Goal: Entertainment & Leisure: Consume media (video, audio)

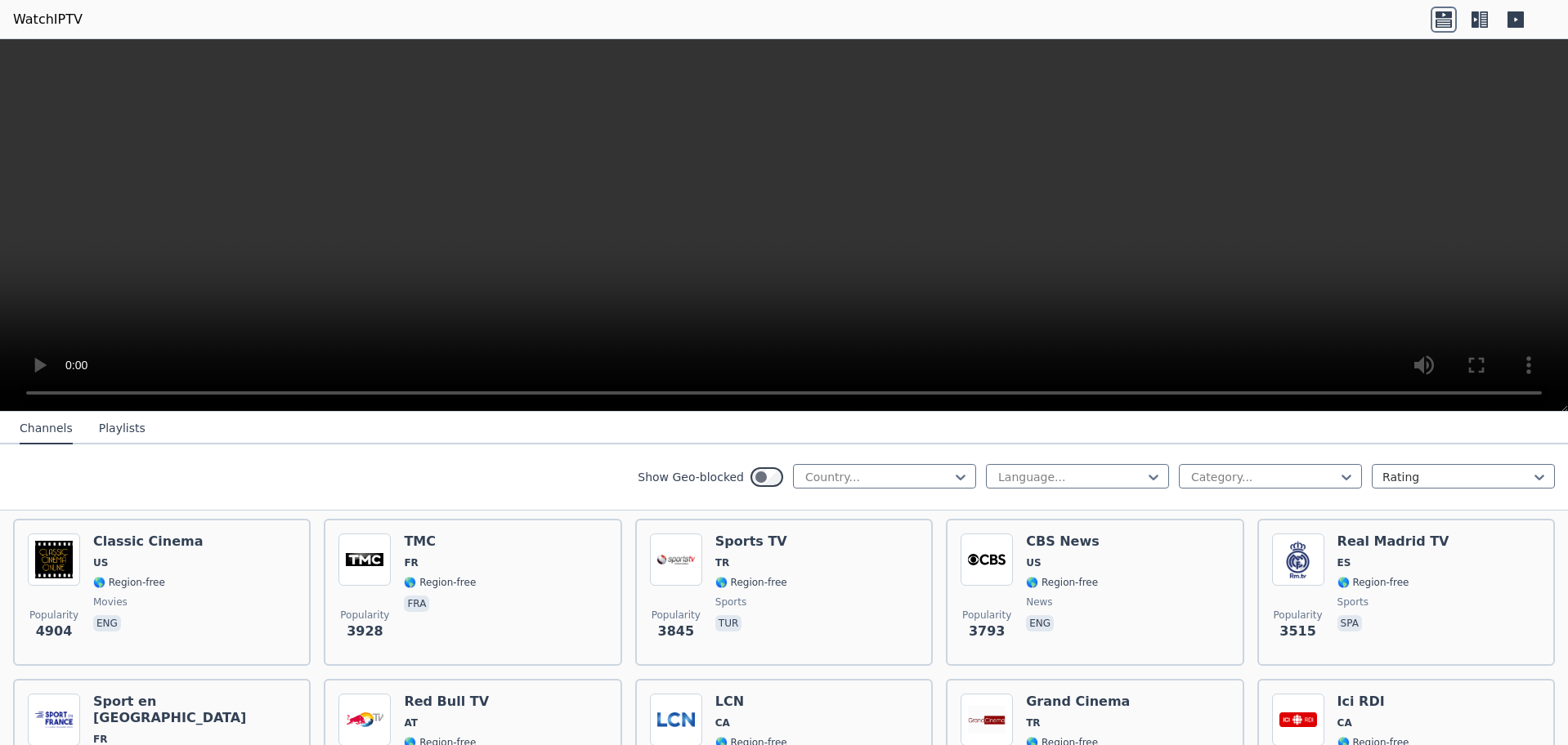
scroll to position [310, 0]
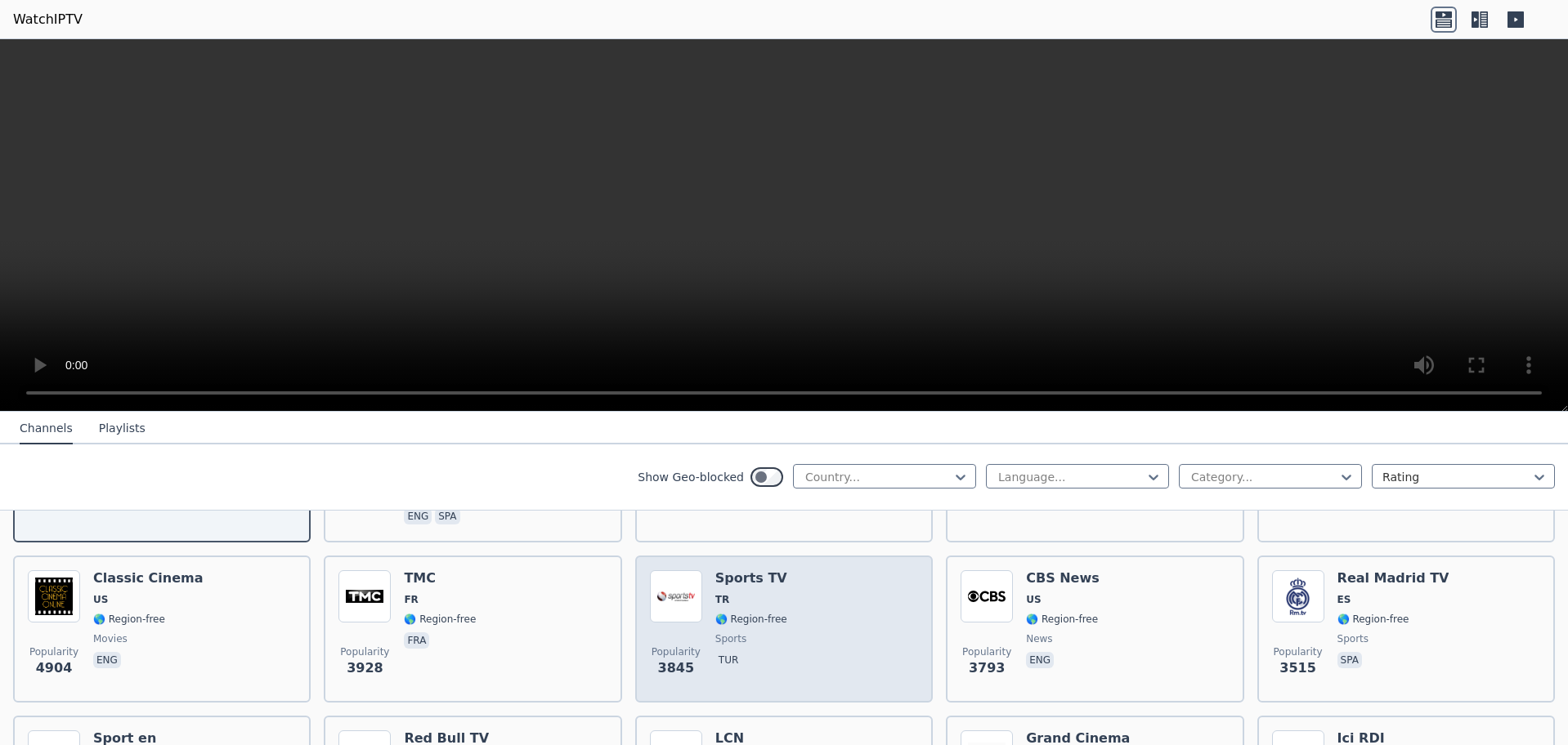
click at [834, 654] on div "Popularity 3845 Sports TV TR 🌎 Region-free sports tur" at bounding box center [784, 629] width 268 height 118
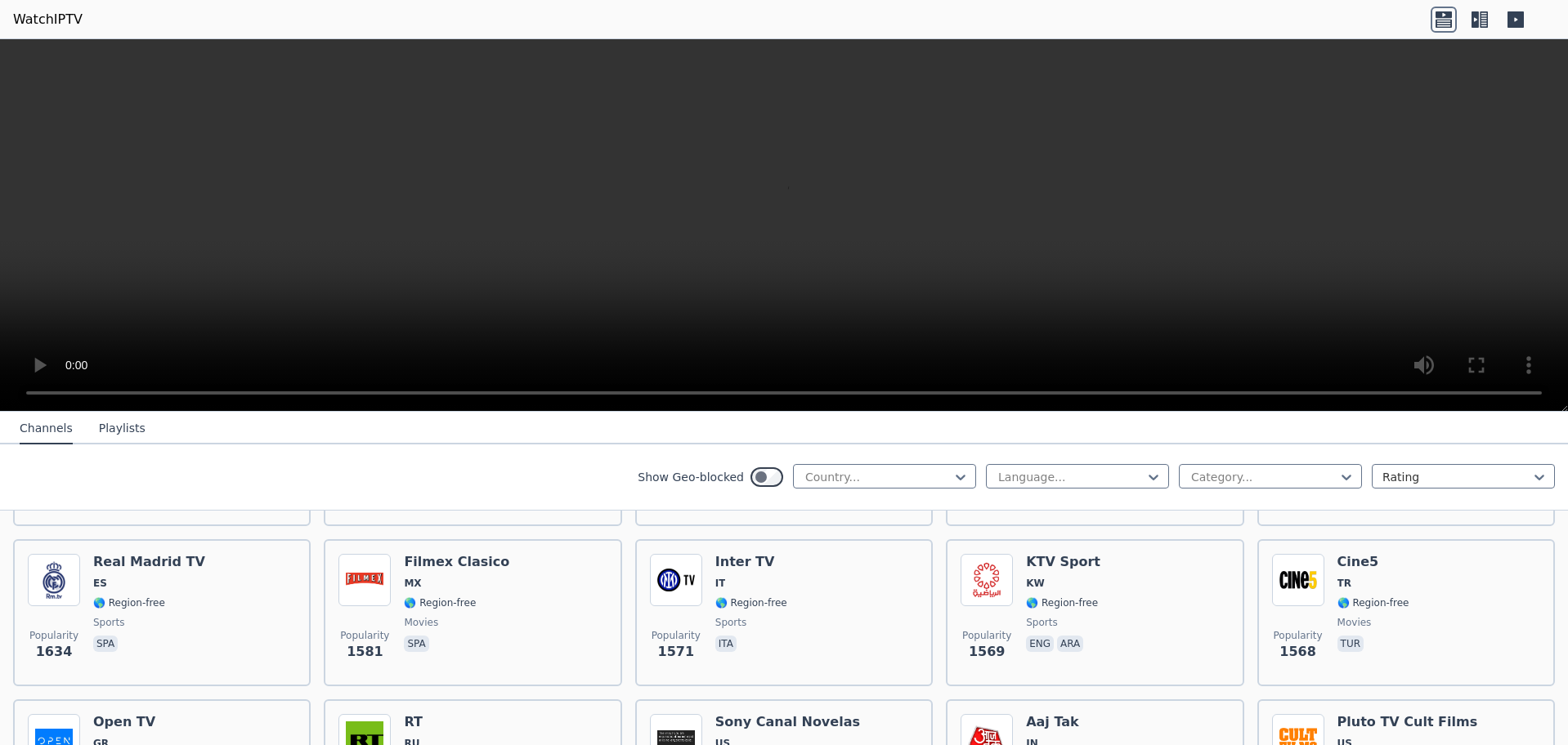
scroll to position [1372, 0]
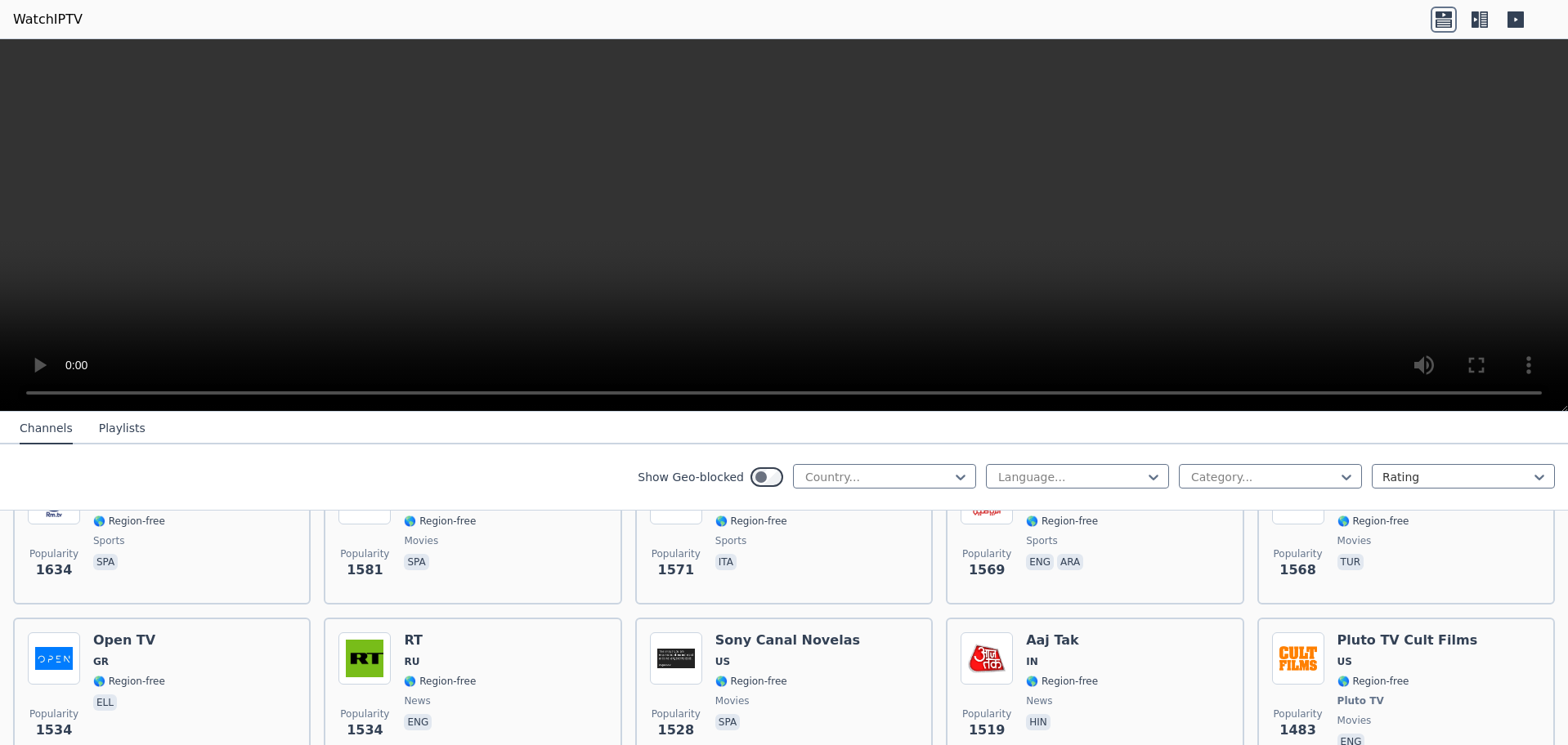
click at [118, 429] on button "Playlists" at bounding box center [122, 429] width 47 height 31
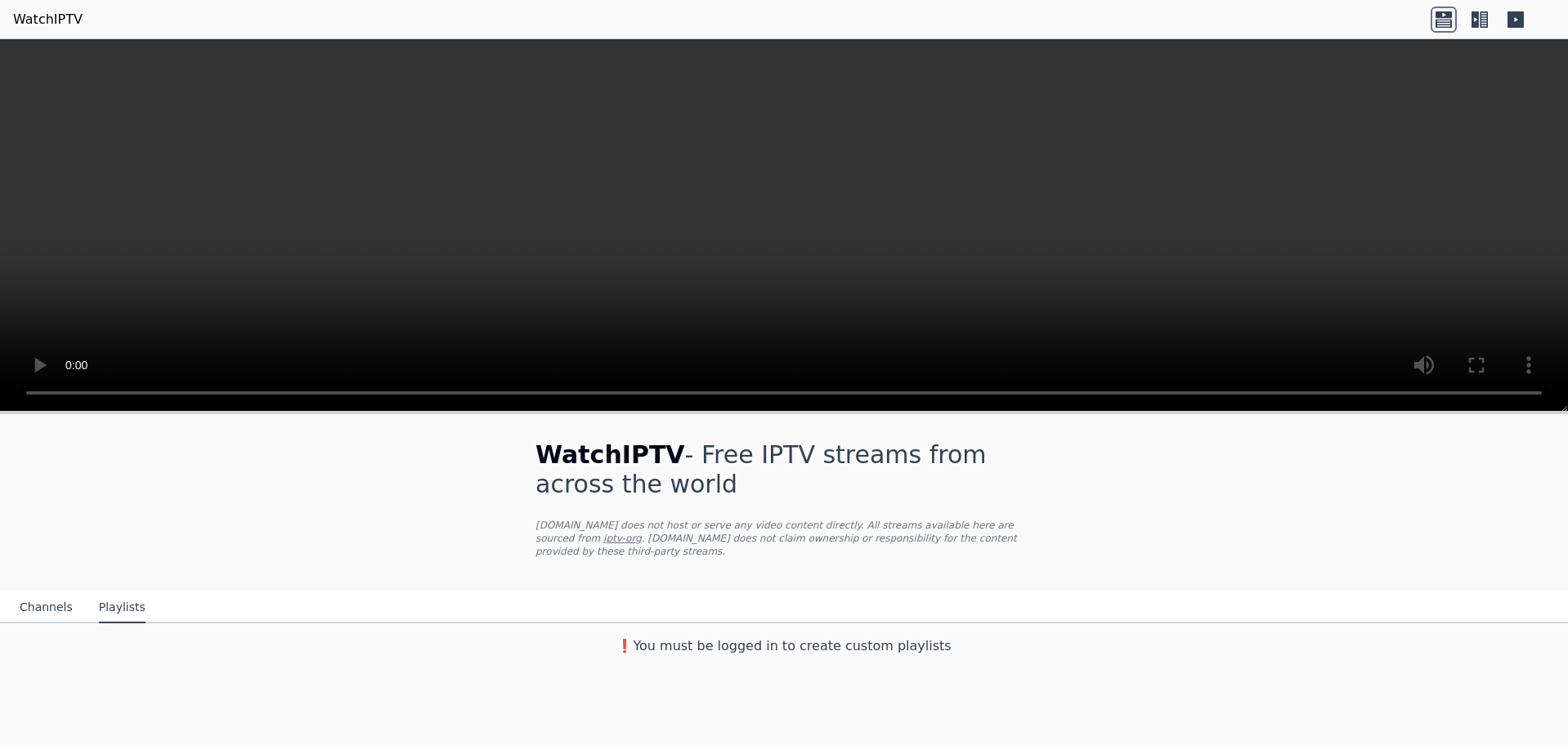
click at [36, 594] on button "Channels" at bounding box center [46, 608] width 53 height 31
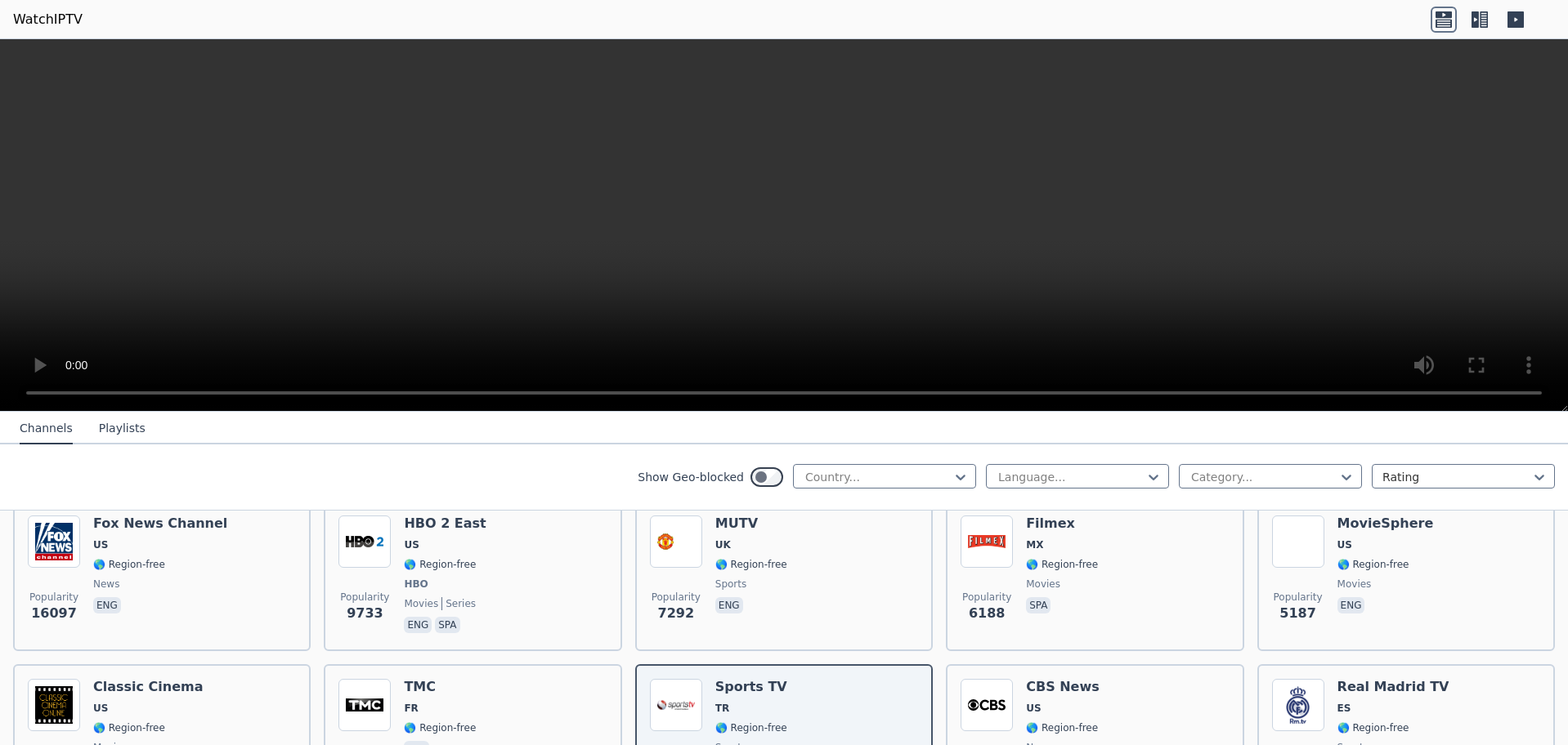
scroll to position [245, 0]
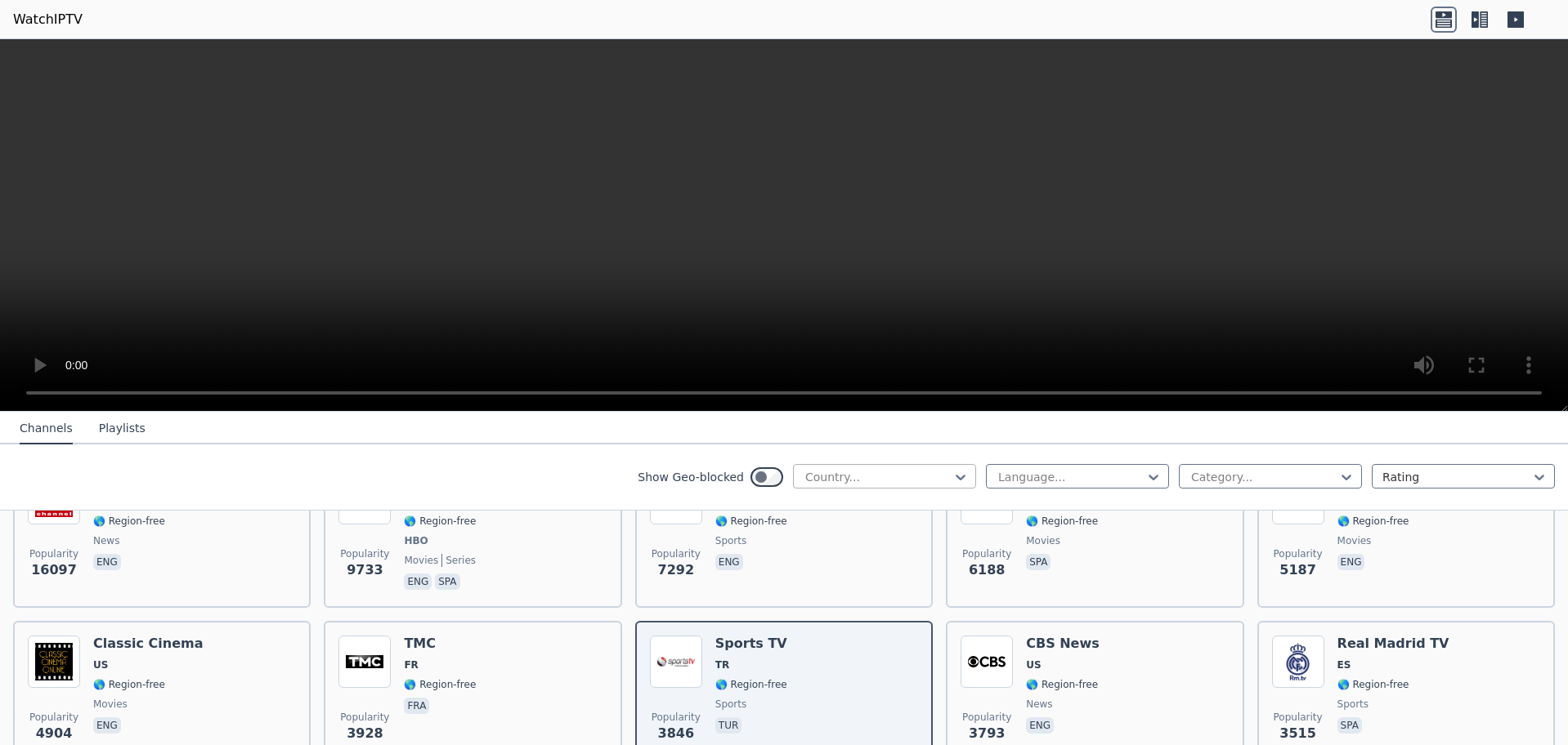
click at [921, 476] on div at bounding box center [878, 477] width 149 height 16
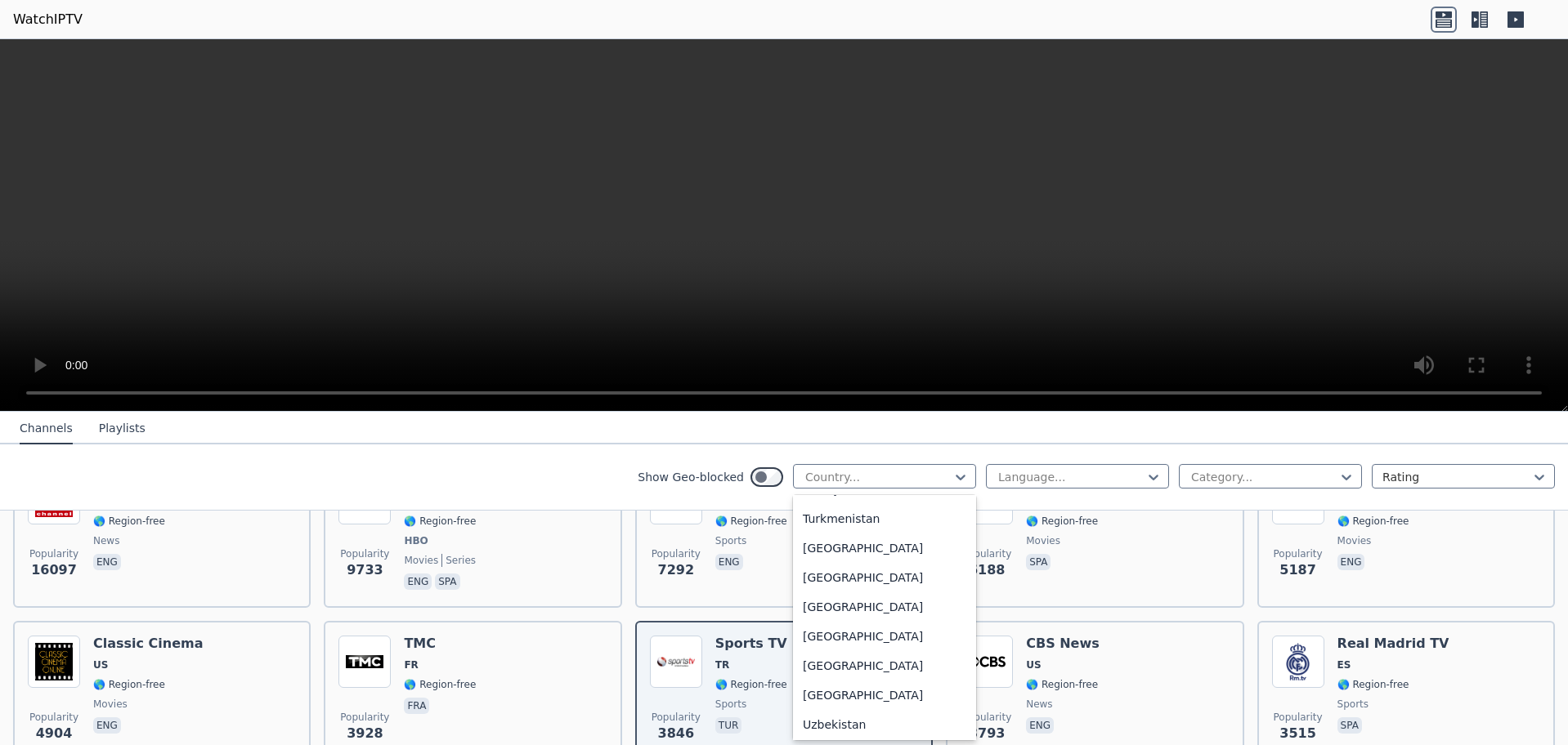
scroll to position [5593, 0]
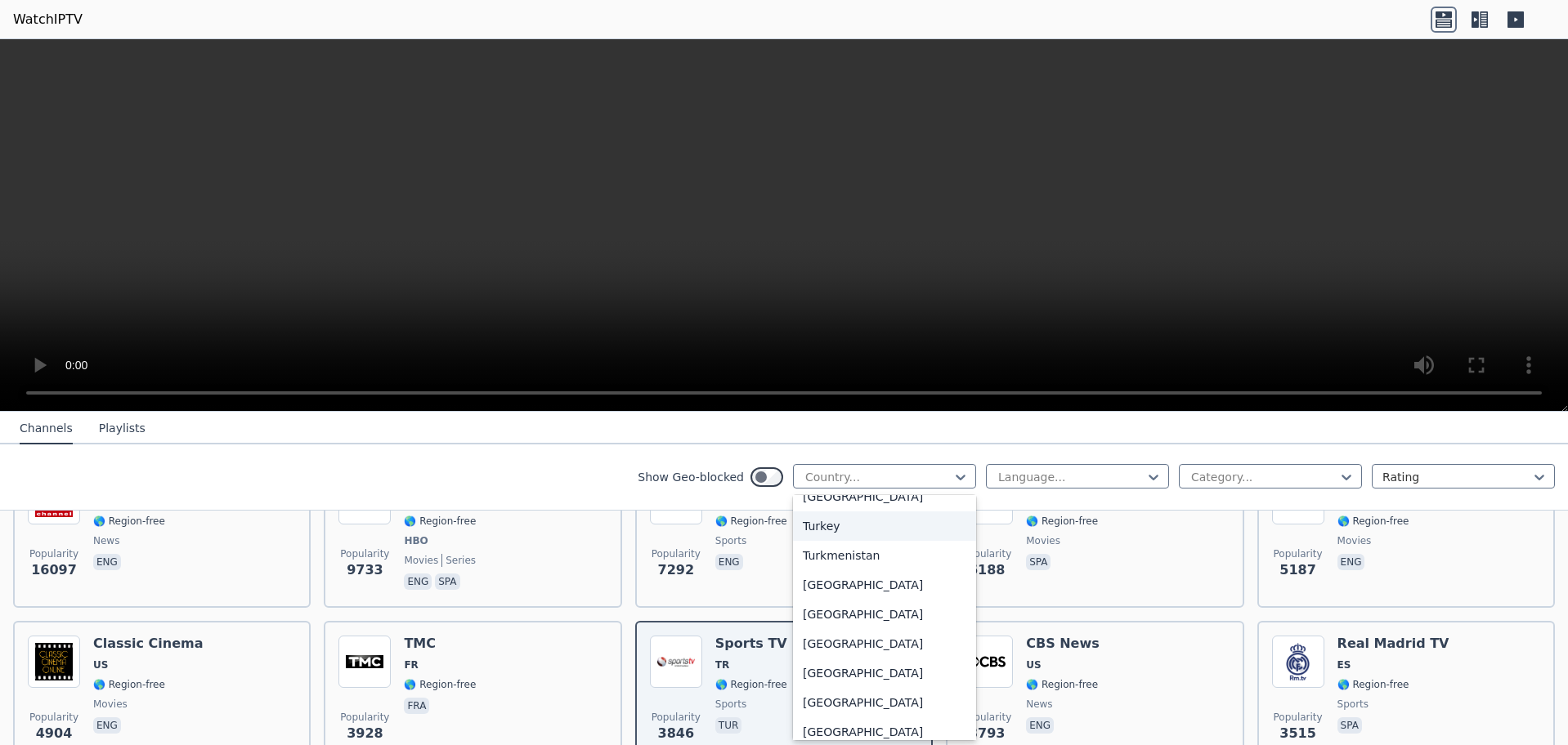
click at [823, 529] on div "Turkey" at bounding box center [884, 526] width 183 height 30
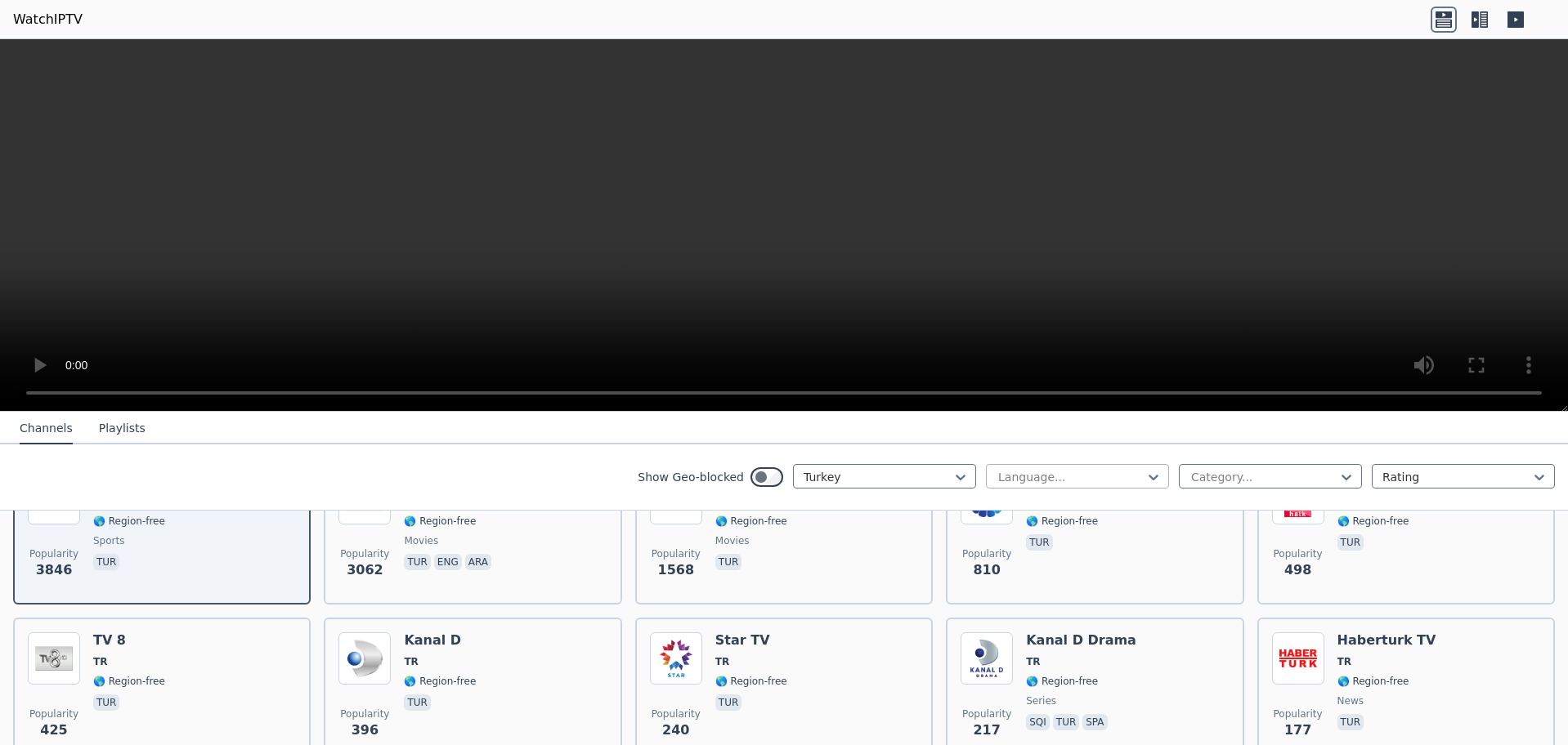
click at [1077, 478] on div at bounding box center [1071, 477] width 149 height 16
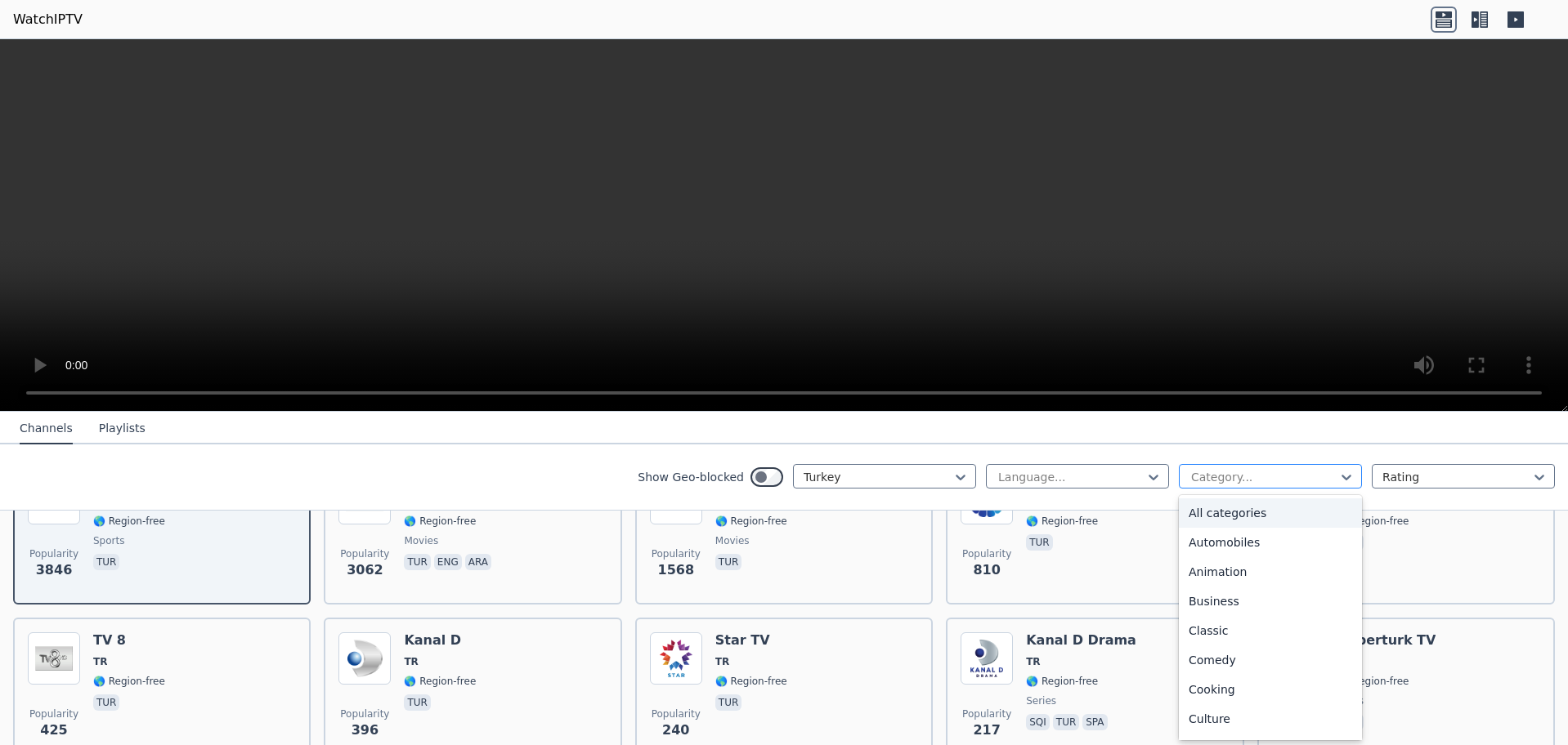
click at [1264, 471] on div at bounding box center [1264, 477] width 149 height 16
click at [1212, 668] on div "Sports" at bounding box center [1270, 663] width 183 height 30
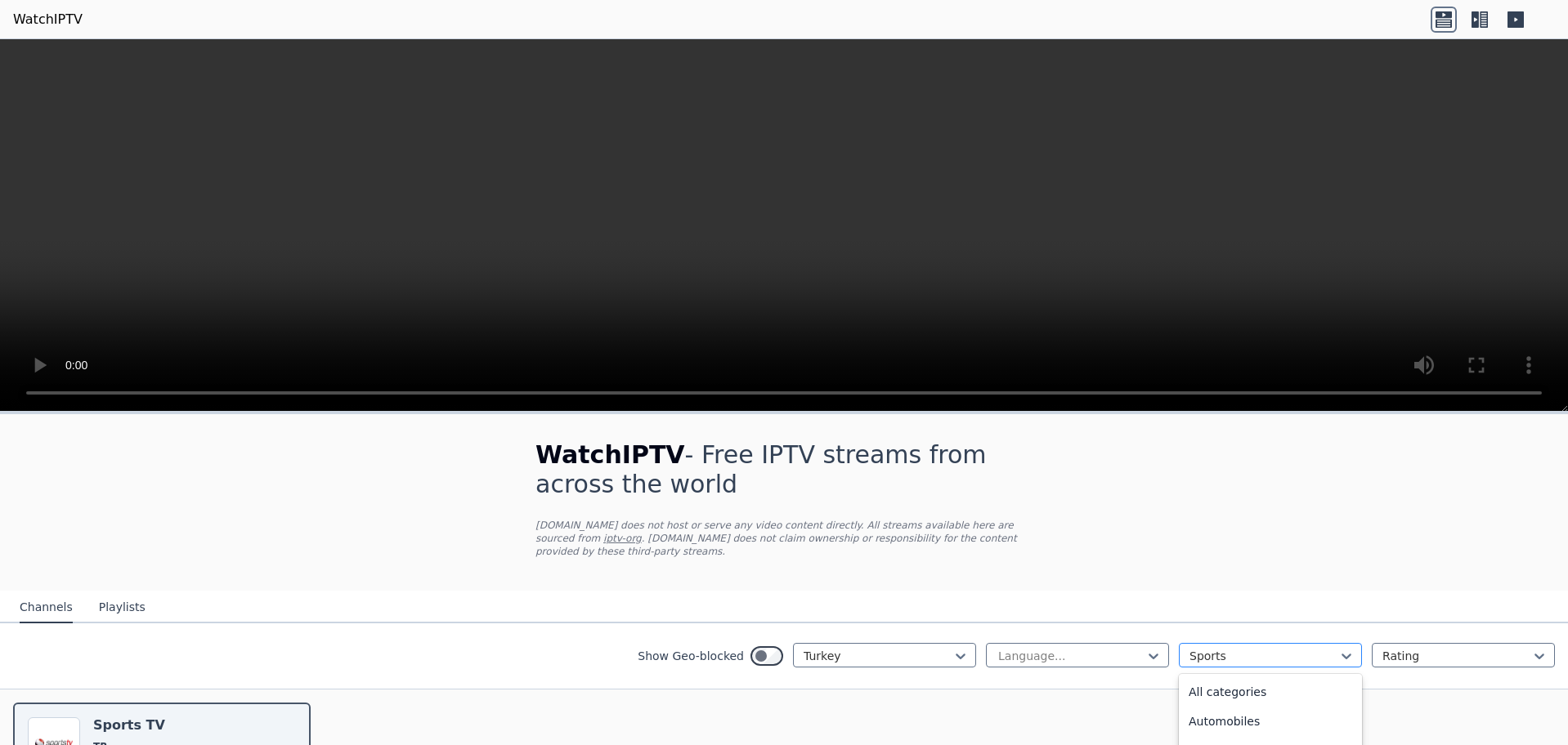
click at [1216, 648] on div at bounding box center [1264, 655] width 149 height 16
click at [1219, 674] on div "News" at bounding box center [1270, 688] width 183 height 30
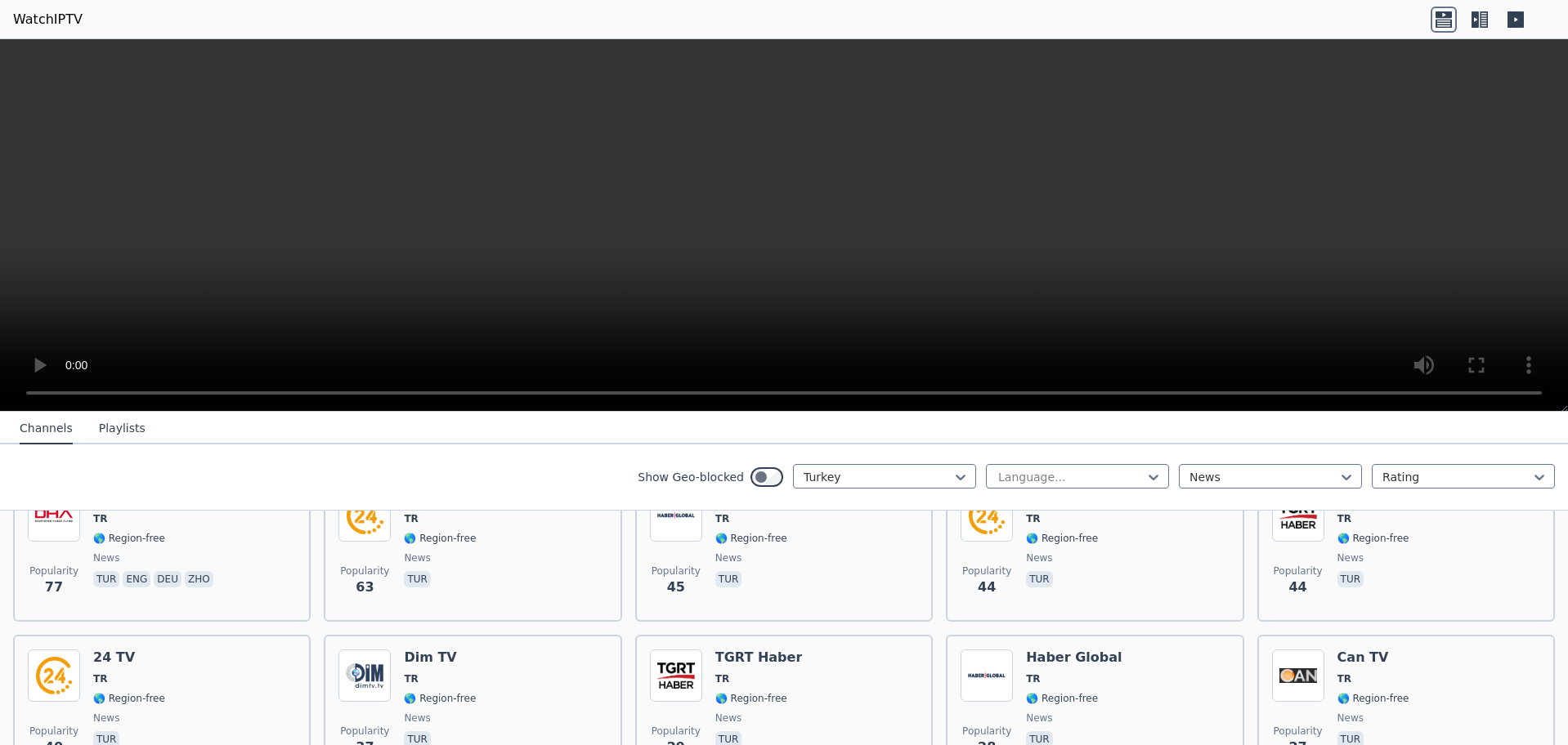
scroll to position [389, 0]
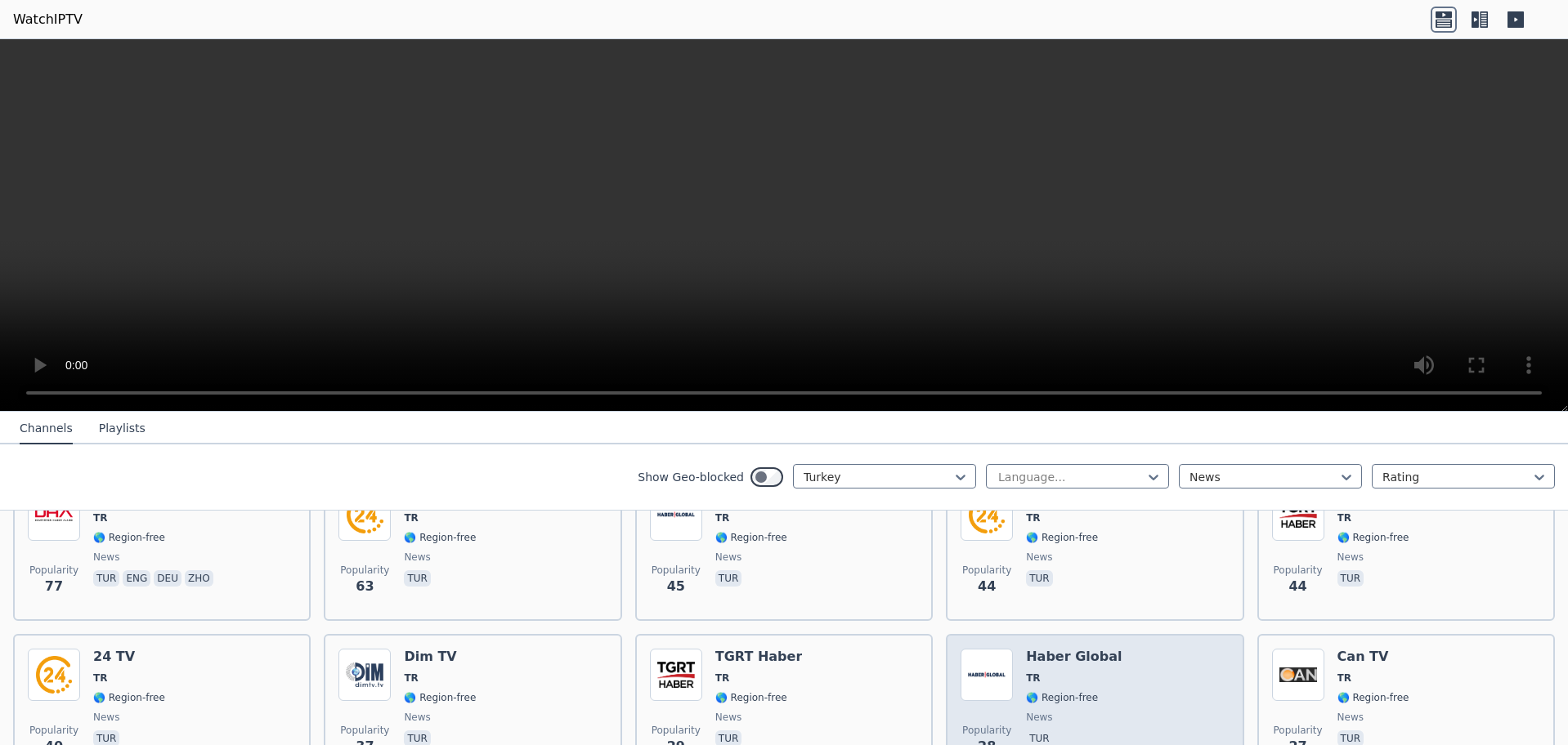
click at [1081, 694] on div "Haber Global TR 🌎 Region-free news tur" at bounding box center [1074, 707] width 96 height 118
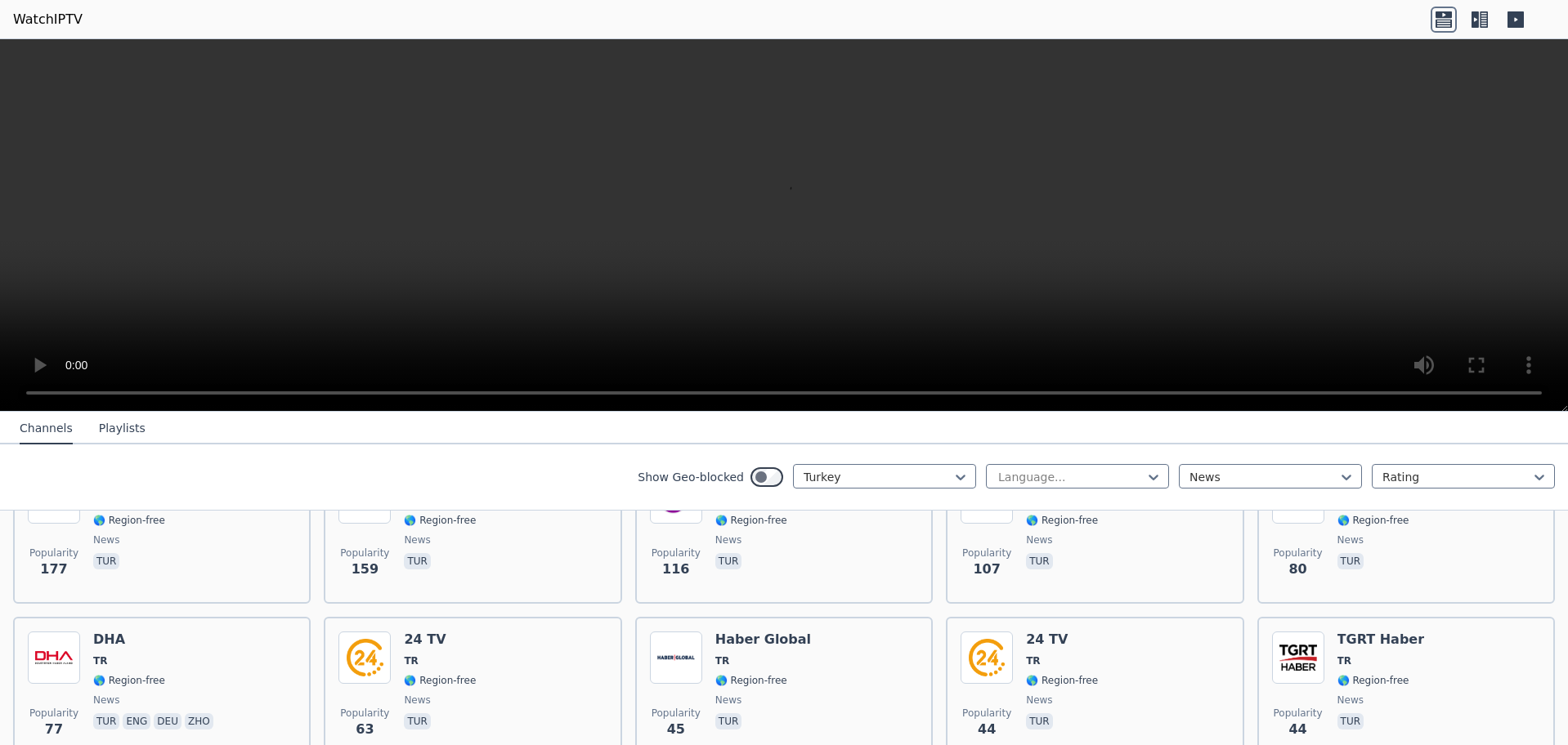
scroll to position [226, 0]
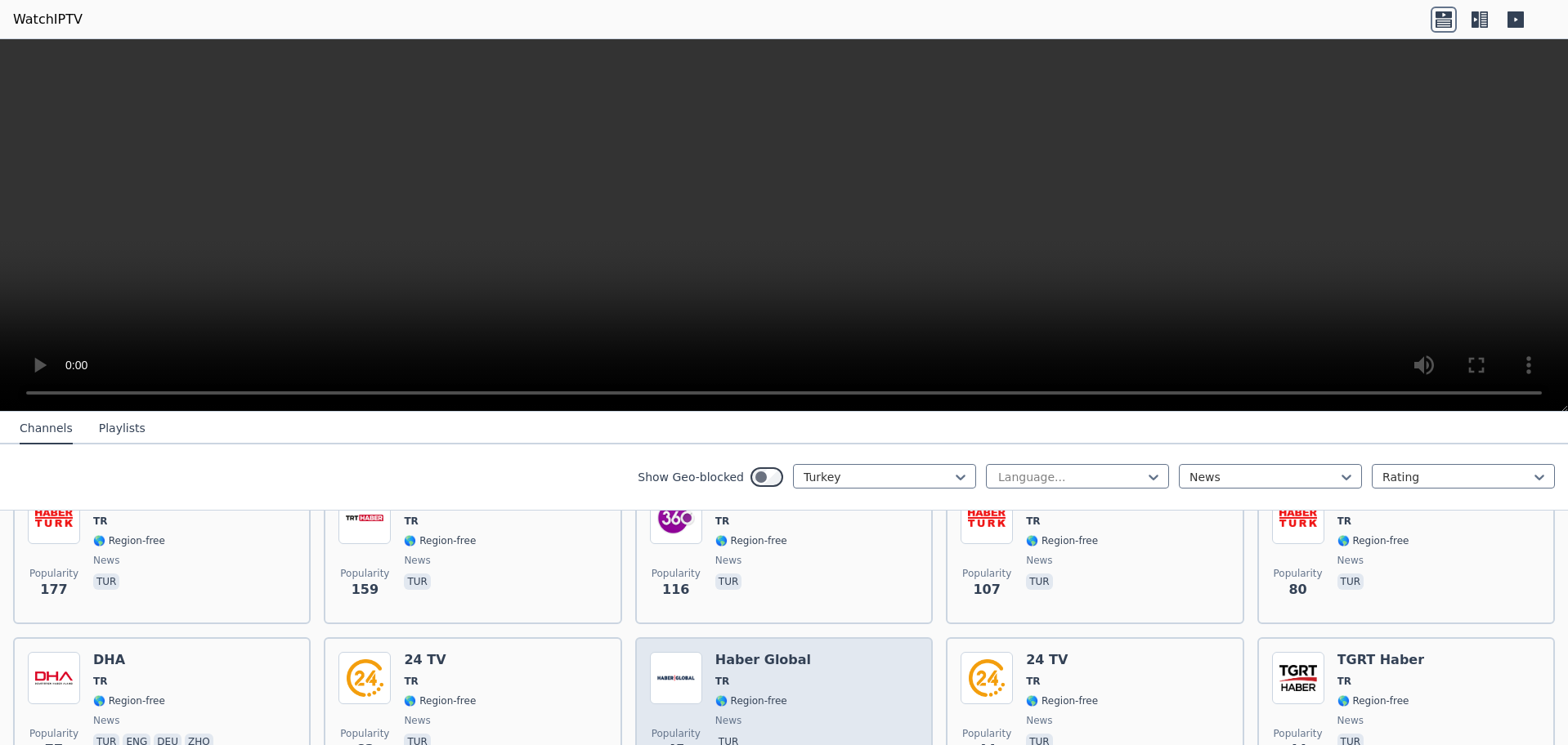
click at [834, 697] on div "Popularity 45 Haber Global TR 🌎 Region-free news tur" at bounding box center [784, 710] width 268 height 118
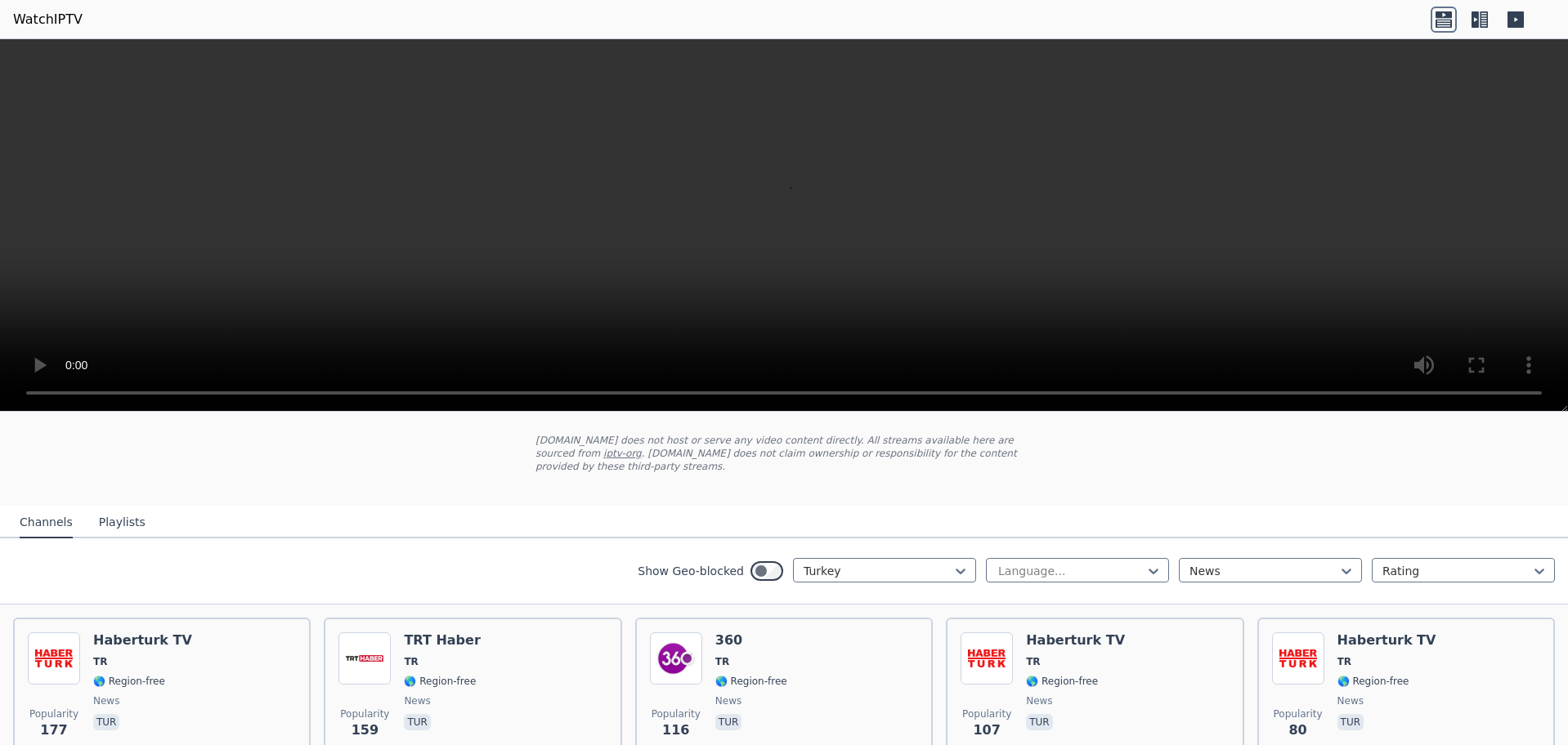
scroll to position [62, 0]
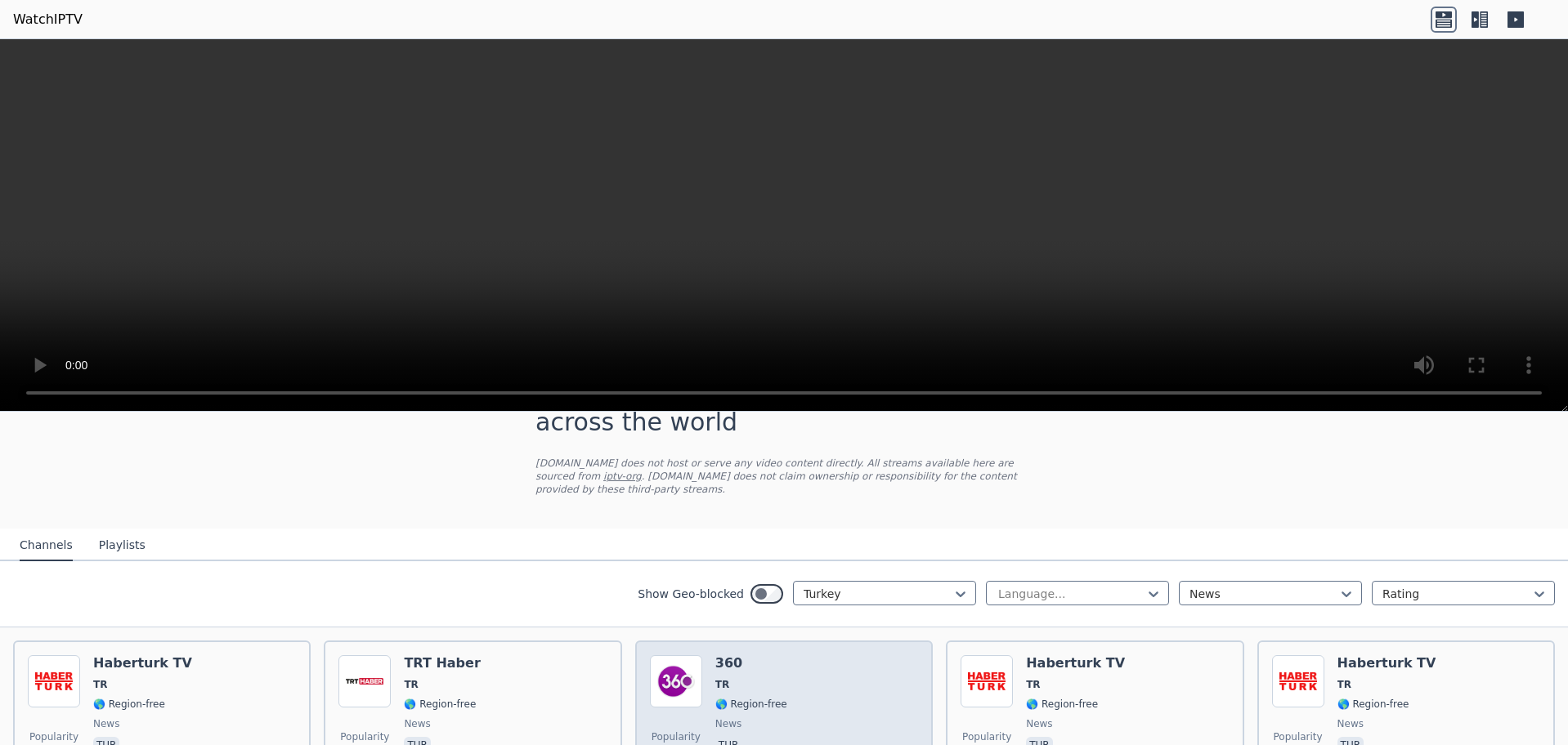
click at [833, 693] on div "Popularity 116 360 TR 🌎 Region-free news tur" at bounding box center [784, 714] width 268 height 118
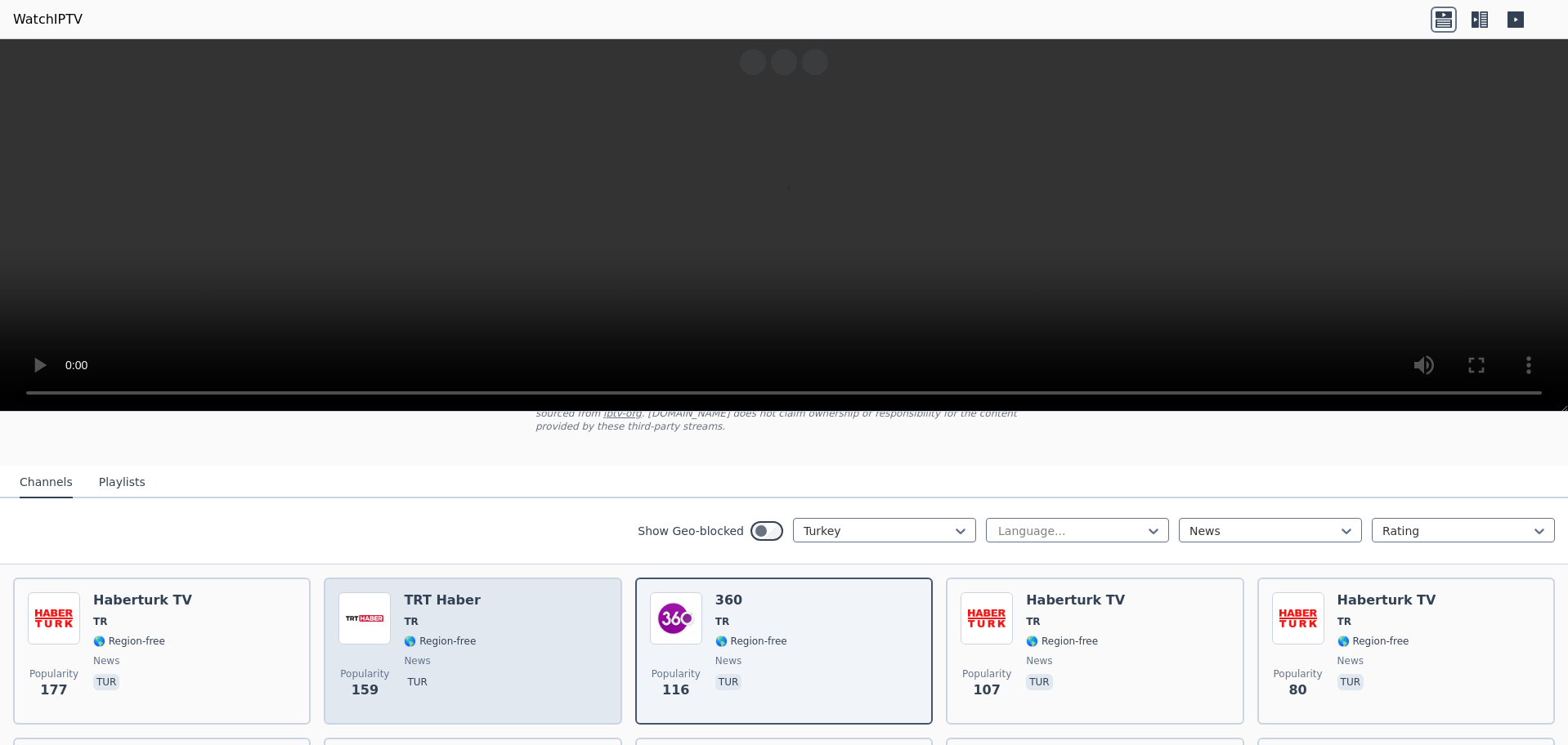
scroll to position [144, 0]
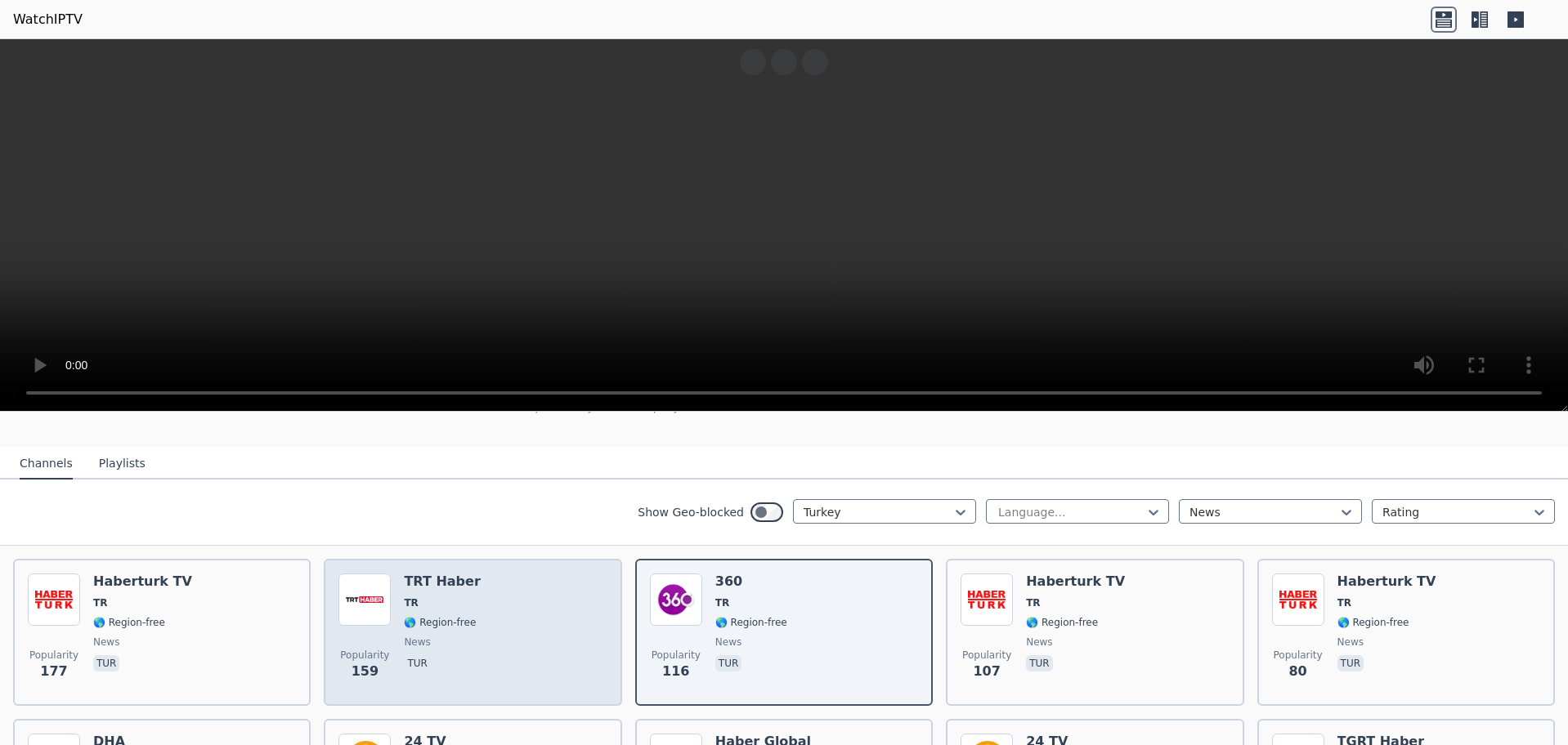
click at [516, 635] on div "Popularity 159 TRT Haber TR 🌎 Region-free news tur" at bounding box center [472, 632] width 268 height 118
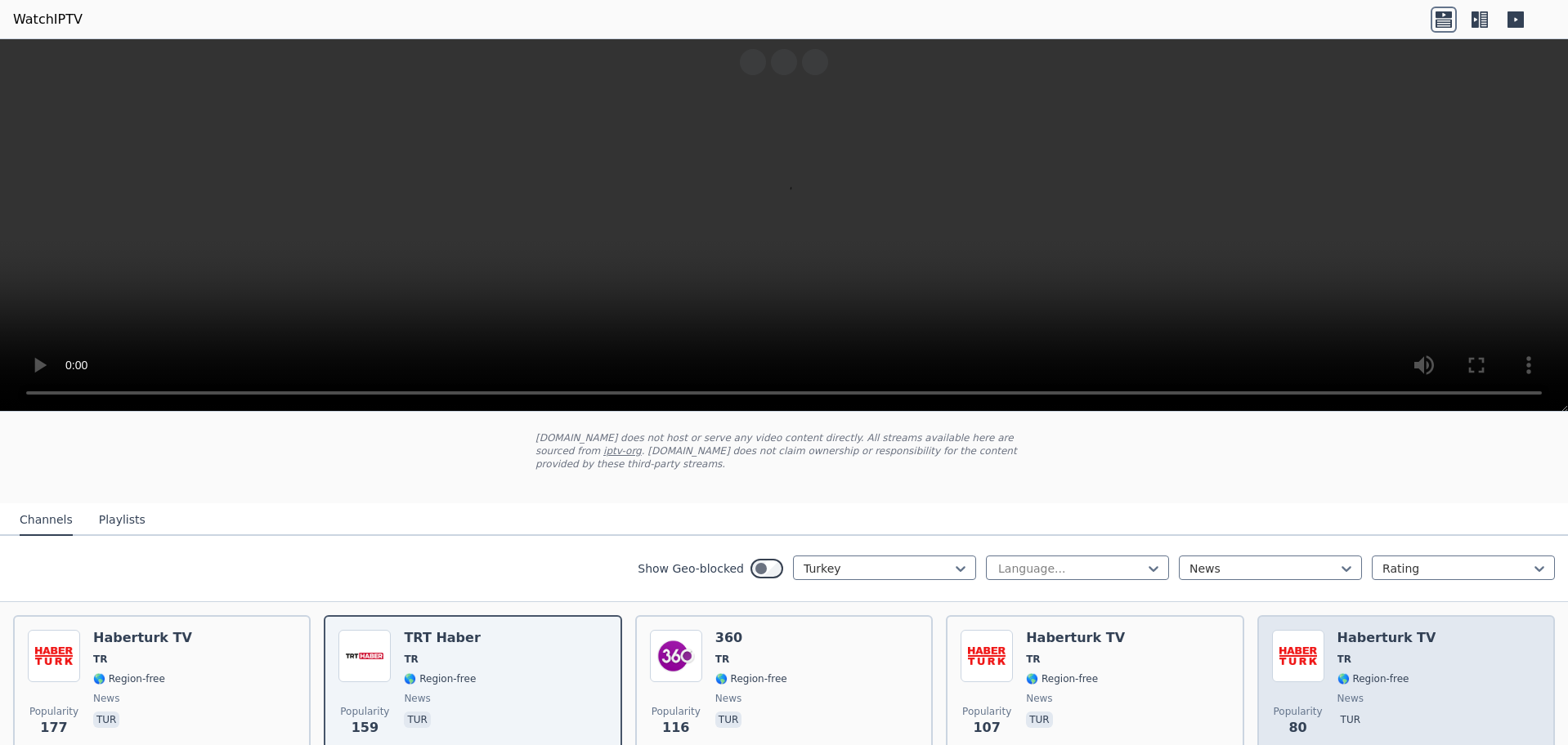
scroll to position [62, 0]
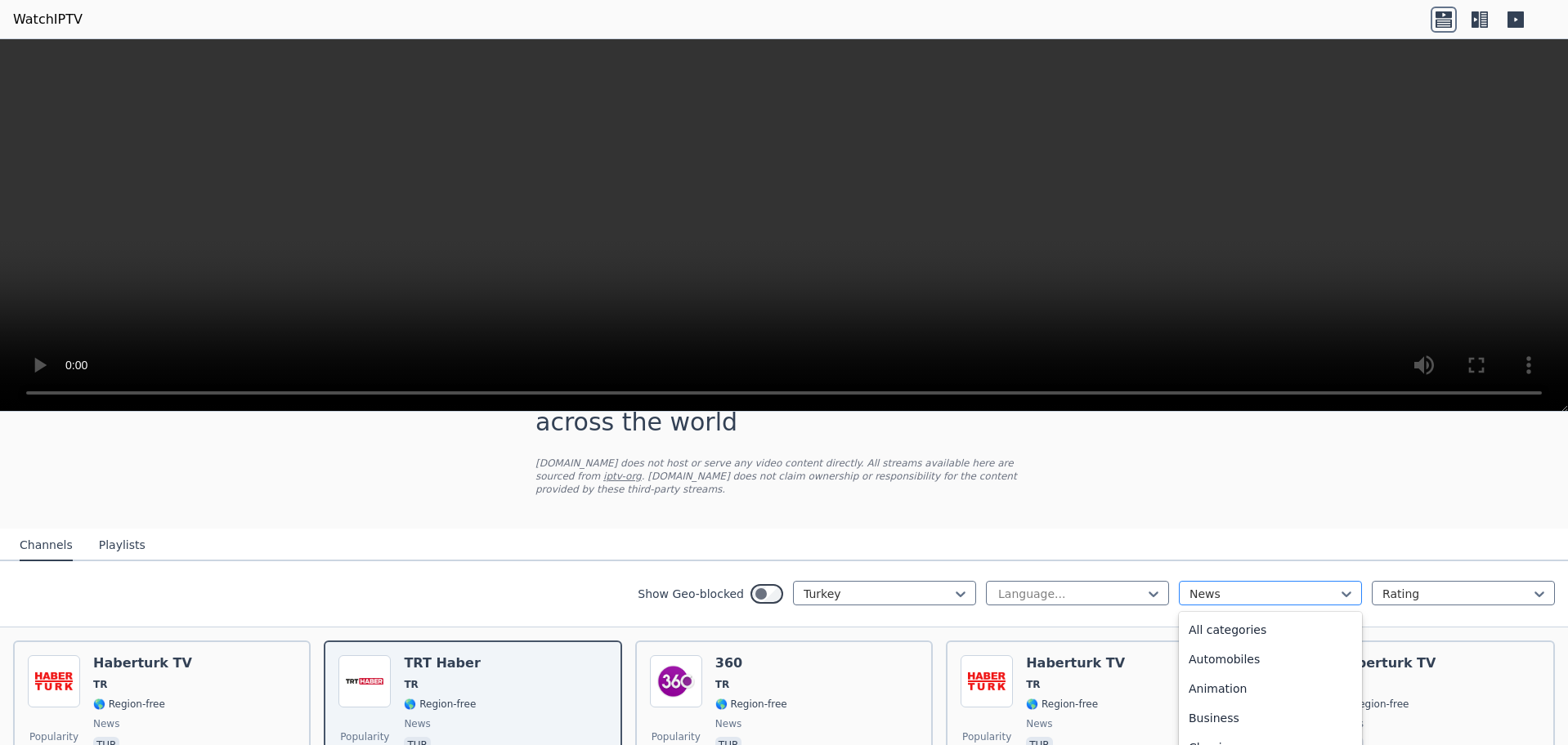
click at [1190, 586] on div at bounding box center [1264, 594] width 149 height 16
click at [1213, 612] on div "Entertainment" at bounding box center [1270, 627] width 183 height 30
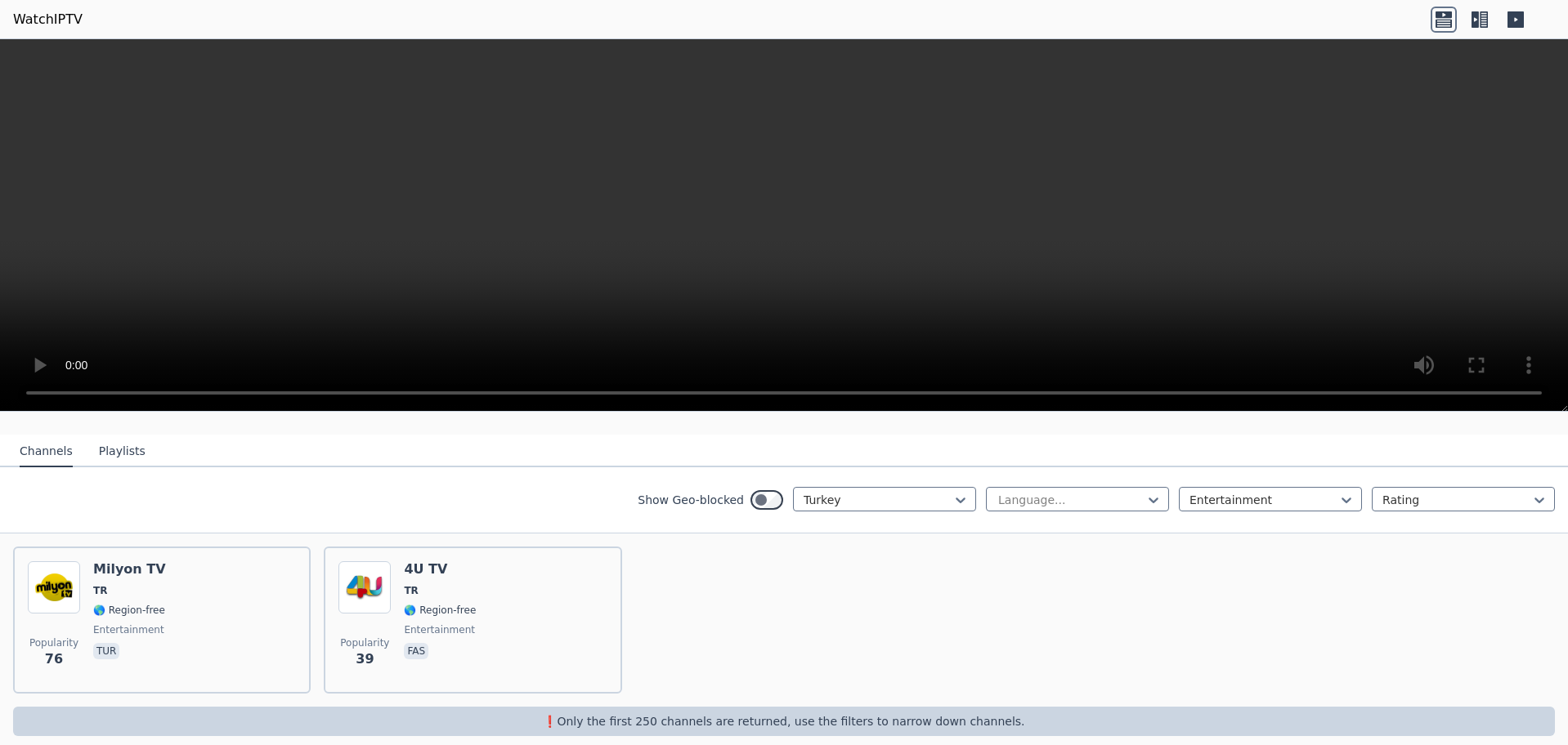
scroll to position [160, 0]
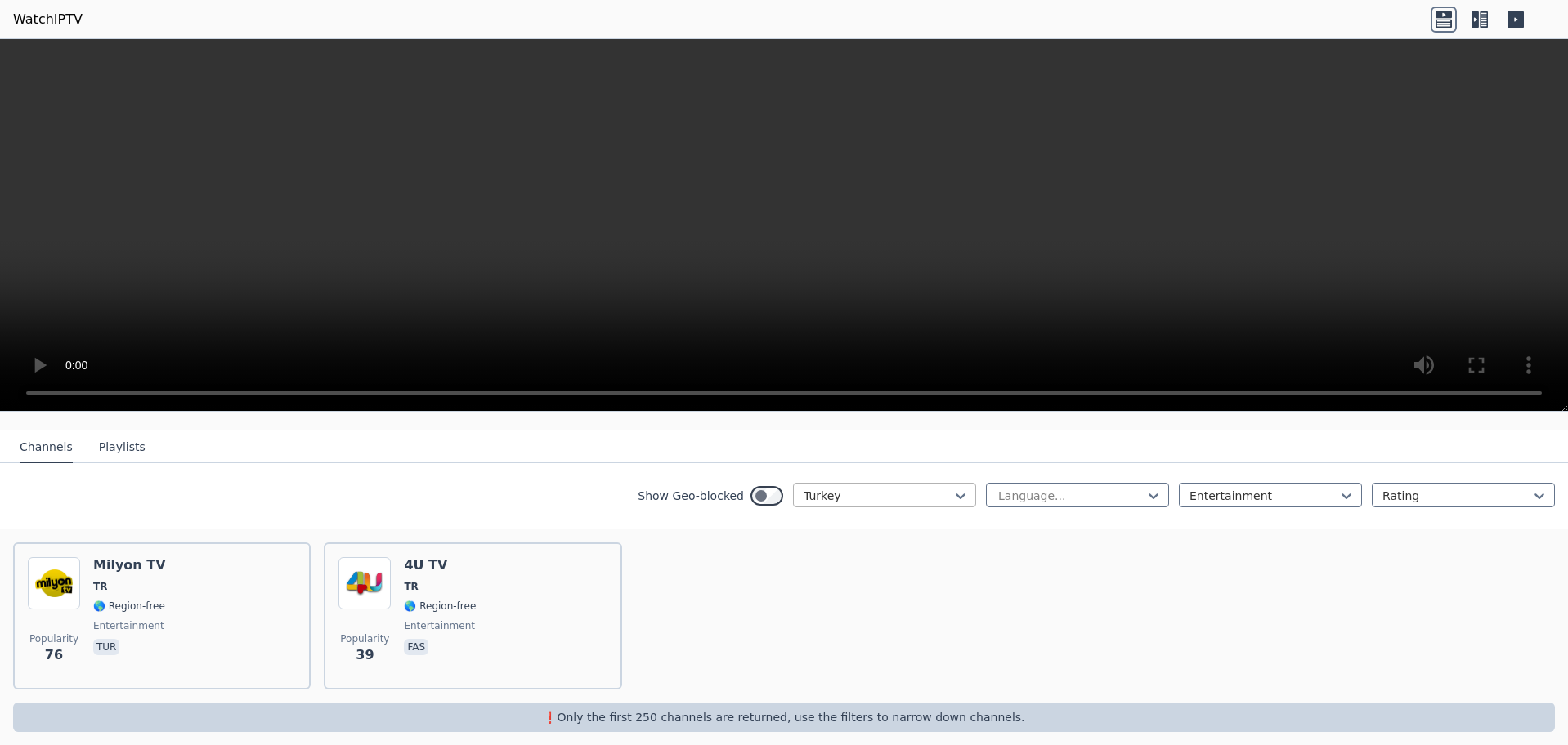
click at [887, 488] on div at bounding box center [878, 496] width 149 height 16
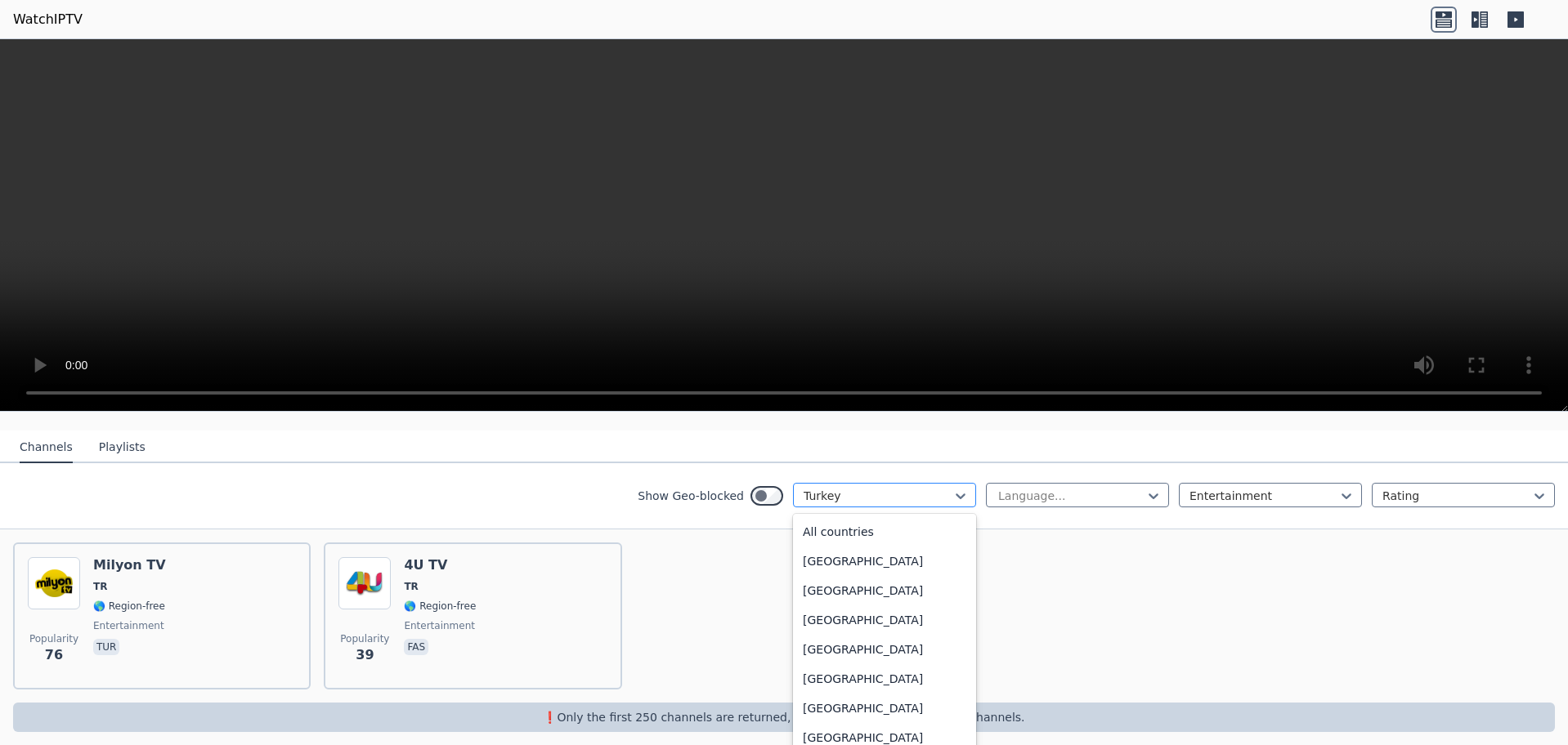
scroll to position [5403, 0]
click at [820, 724] on div "Turkey" at bounding box center [884, 734] width 183 height 30
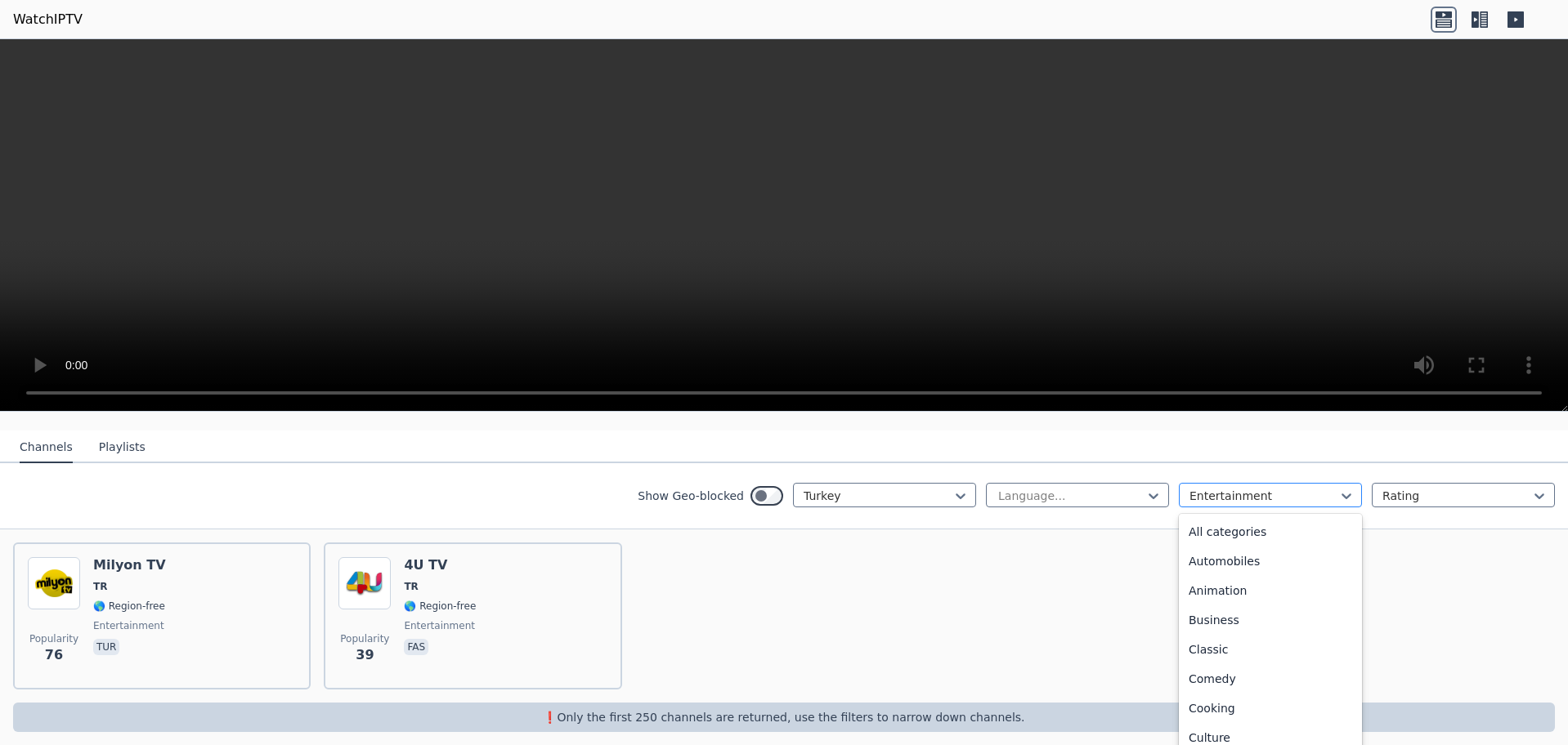
click at [1191, 488] on div at bounding box center [1264, 496] width 149 height 16
click at [1216, 522] on div "All categories" at bounding box center [1270, 532] width 183 height 30
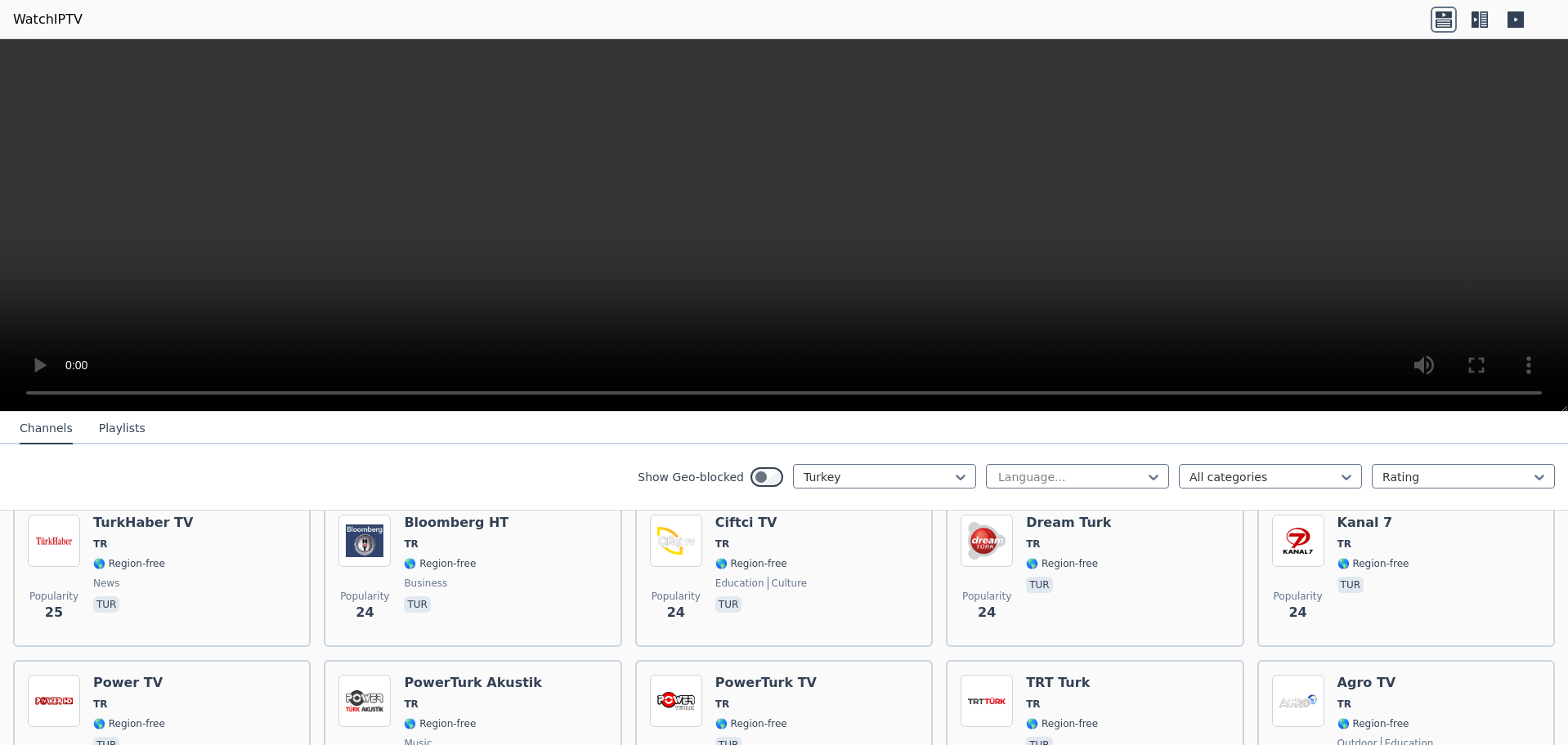
scroll to position [2367, 0]
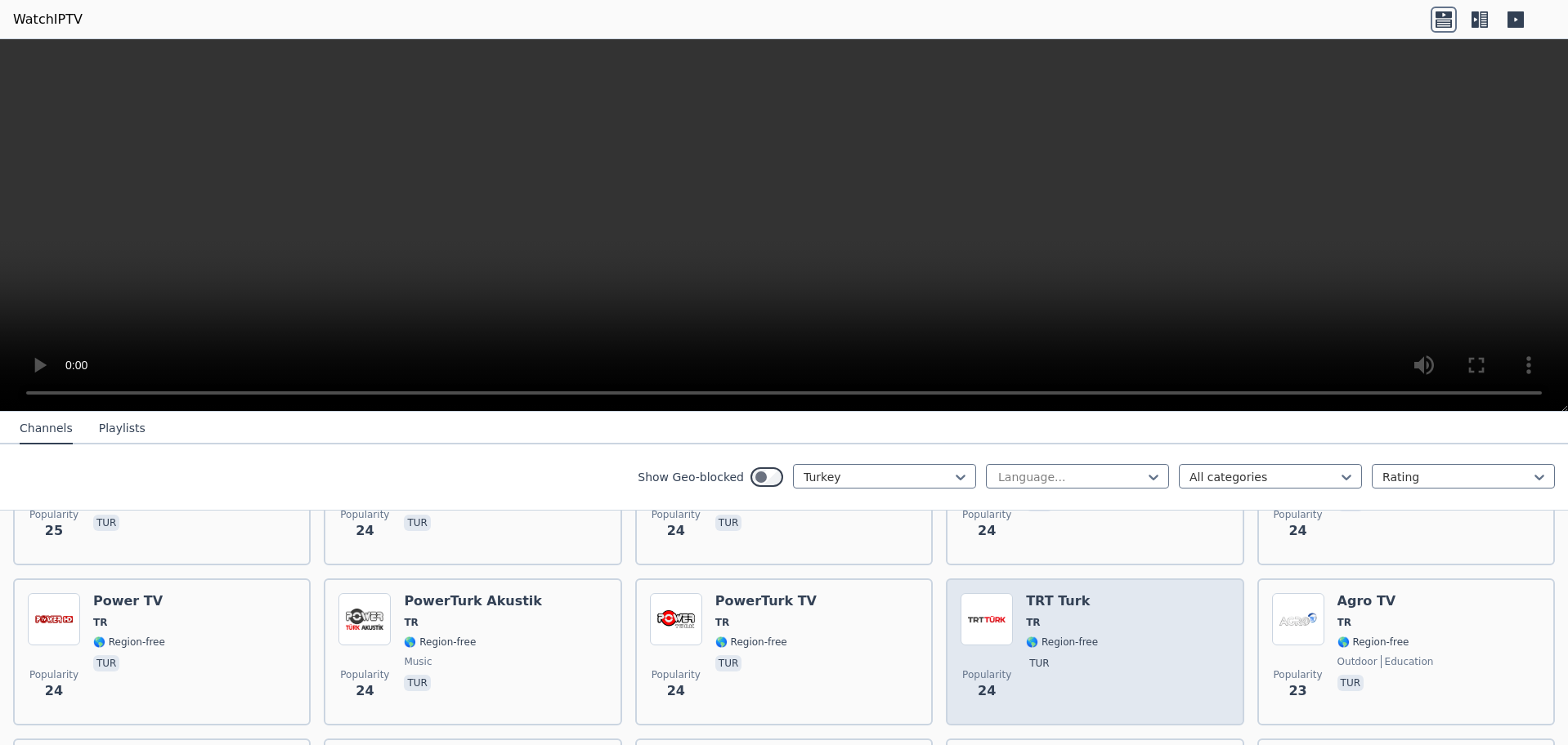
click at [1130, 647] on div "Popularity 24 TRT Turk TR 🌎 Region-free tur" at bounding box center [1094, 652] width 268 height 118
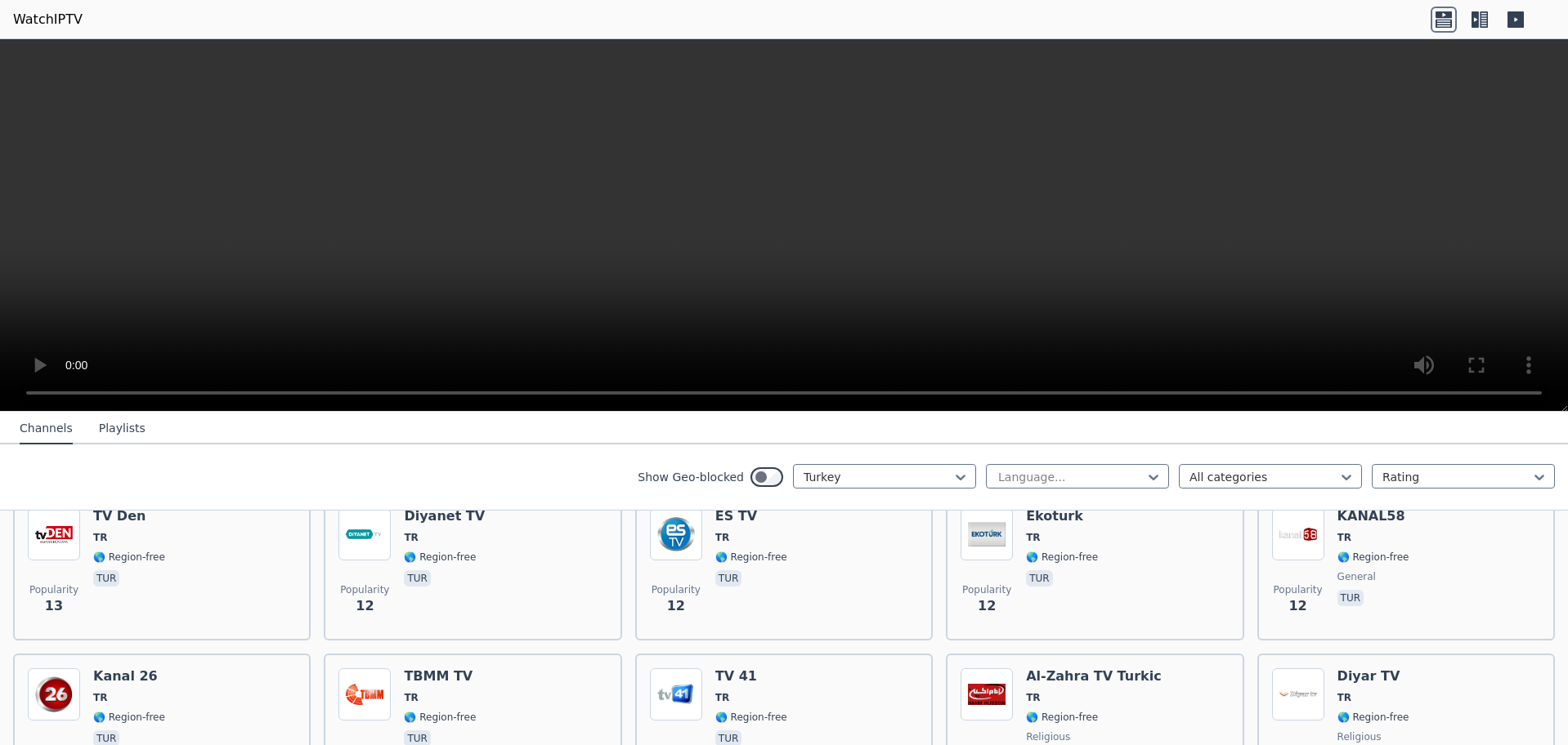
scroll to position [3919, 0]
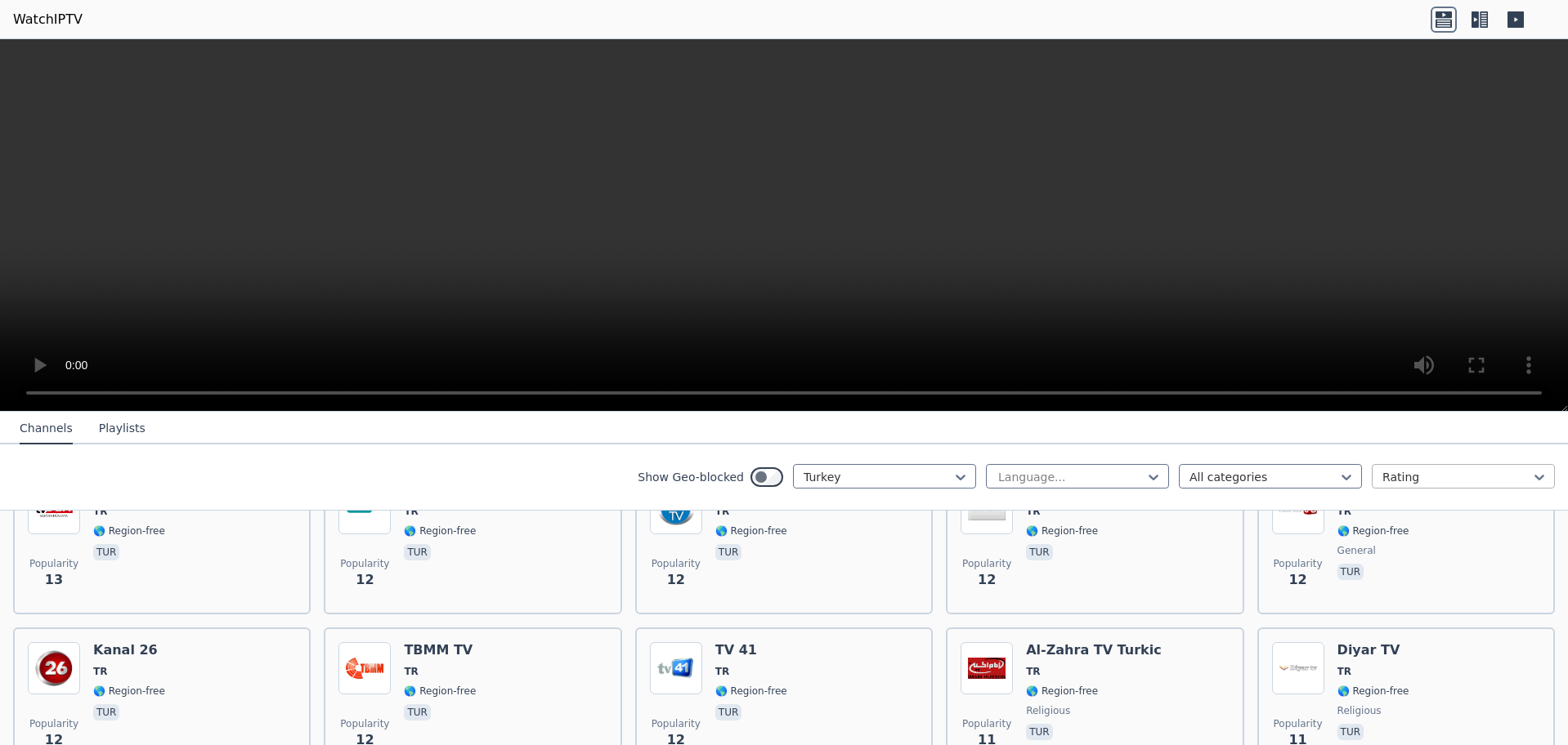
click at [1384, 473] on div at bounding box center [1457, 477] width 149 height 16
click at [1278, 480] on div at bounding box center [1264, 477] width 149 height 16
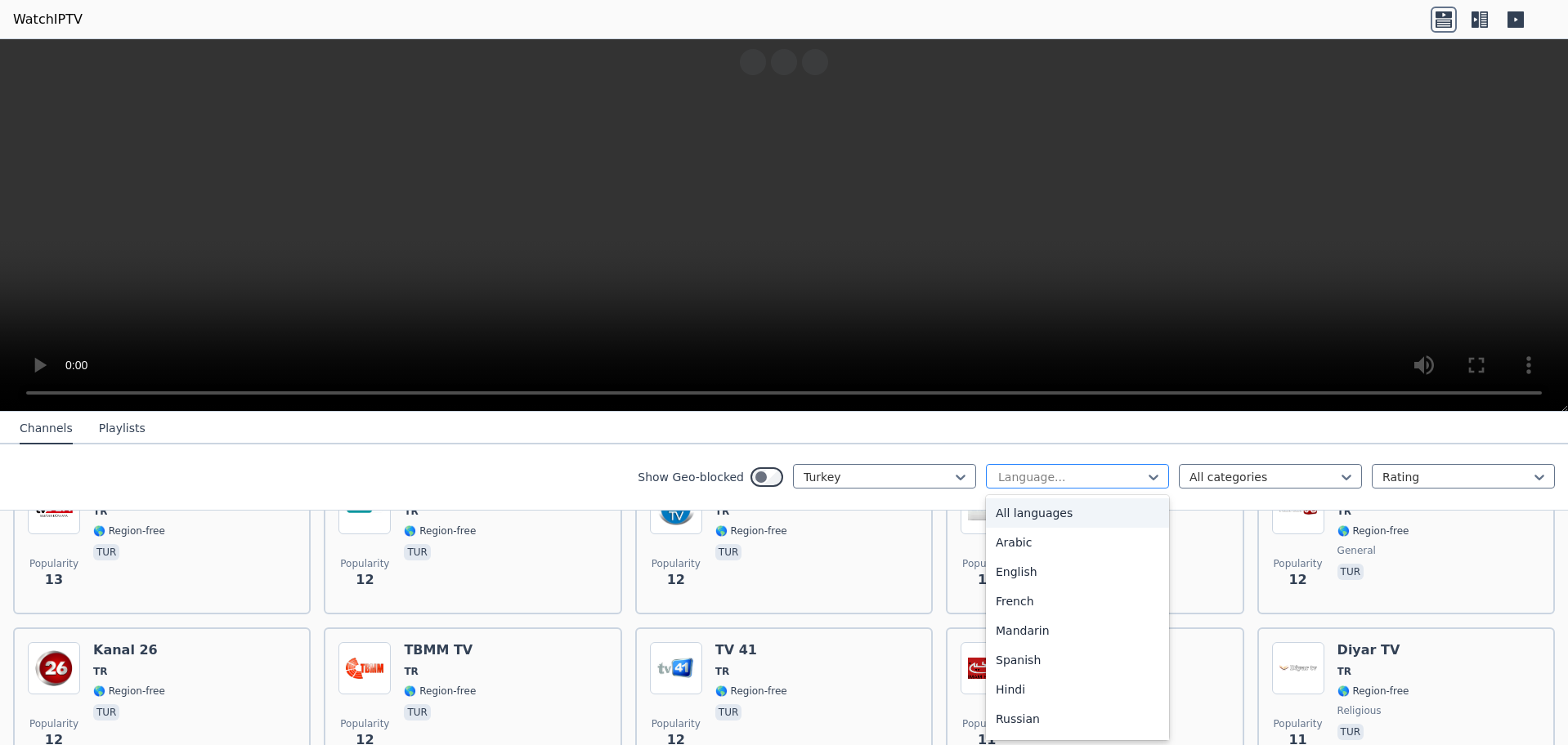
click at [1100, 487] on div "Language..." at bounding box center [1077, 476] width 183 height 25
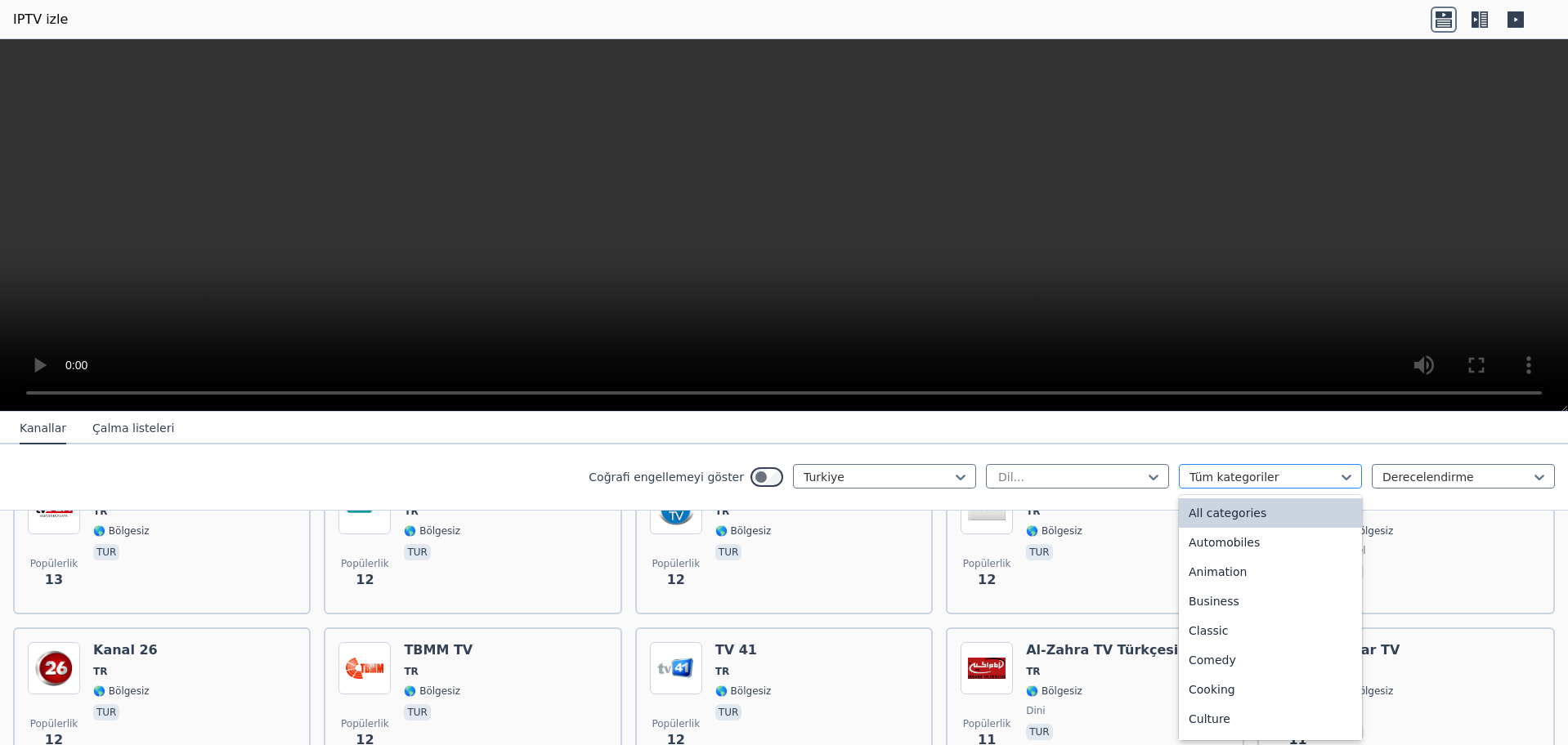
click at [1214, 474] on div at bounding box center [1264, 477] width 149 height 16
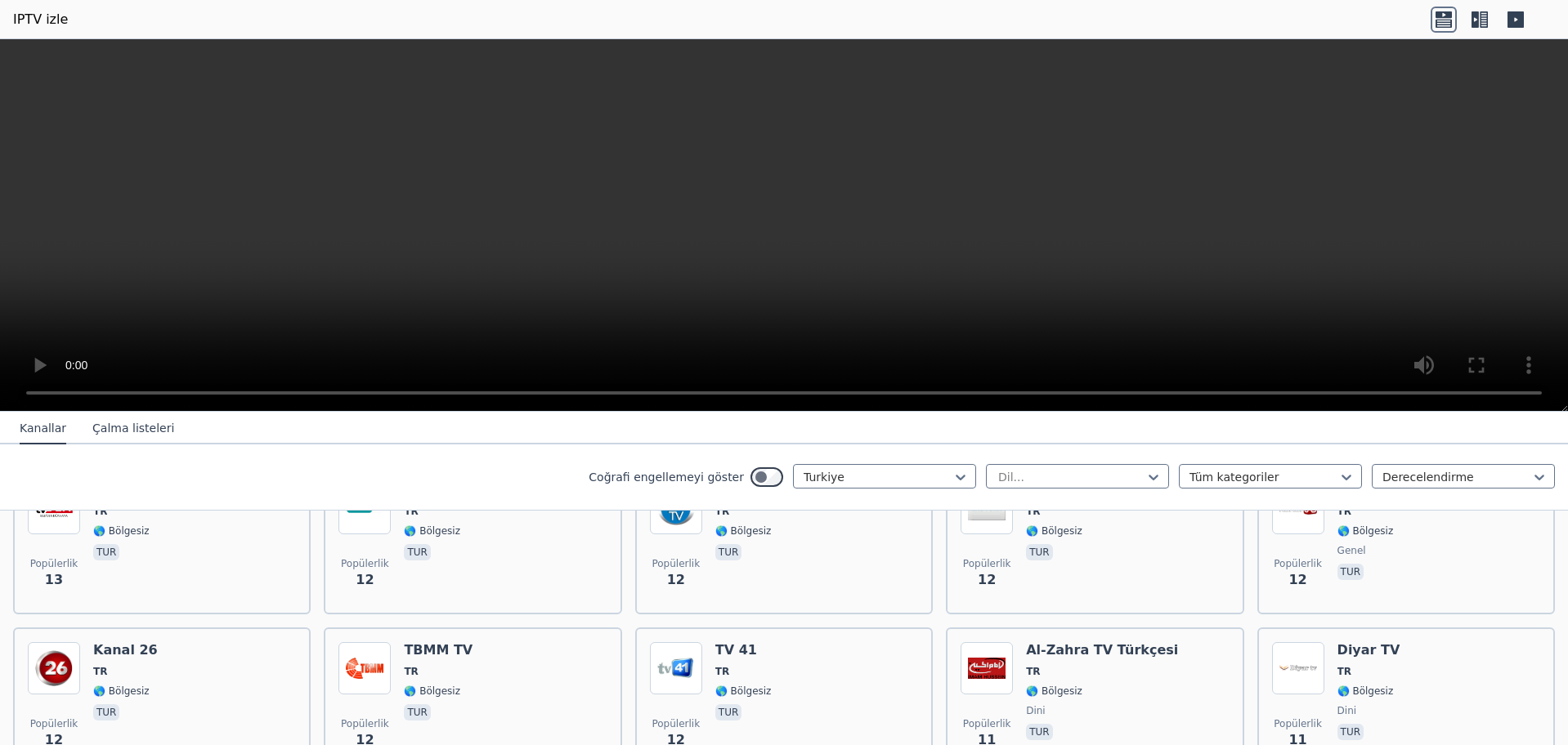
click at [1324, 293] on video at bounding box center [784, 225] width 1568 height 373
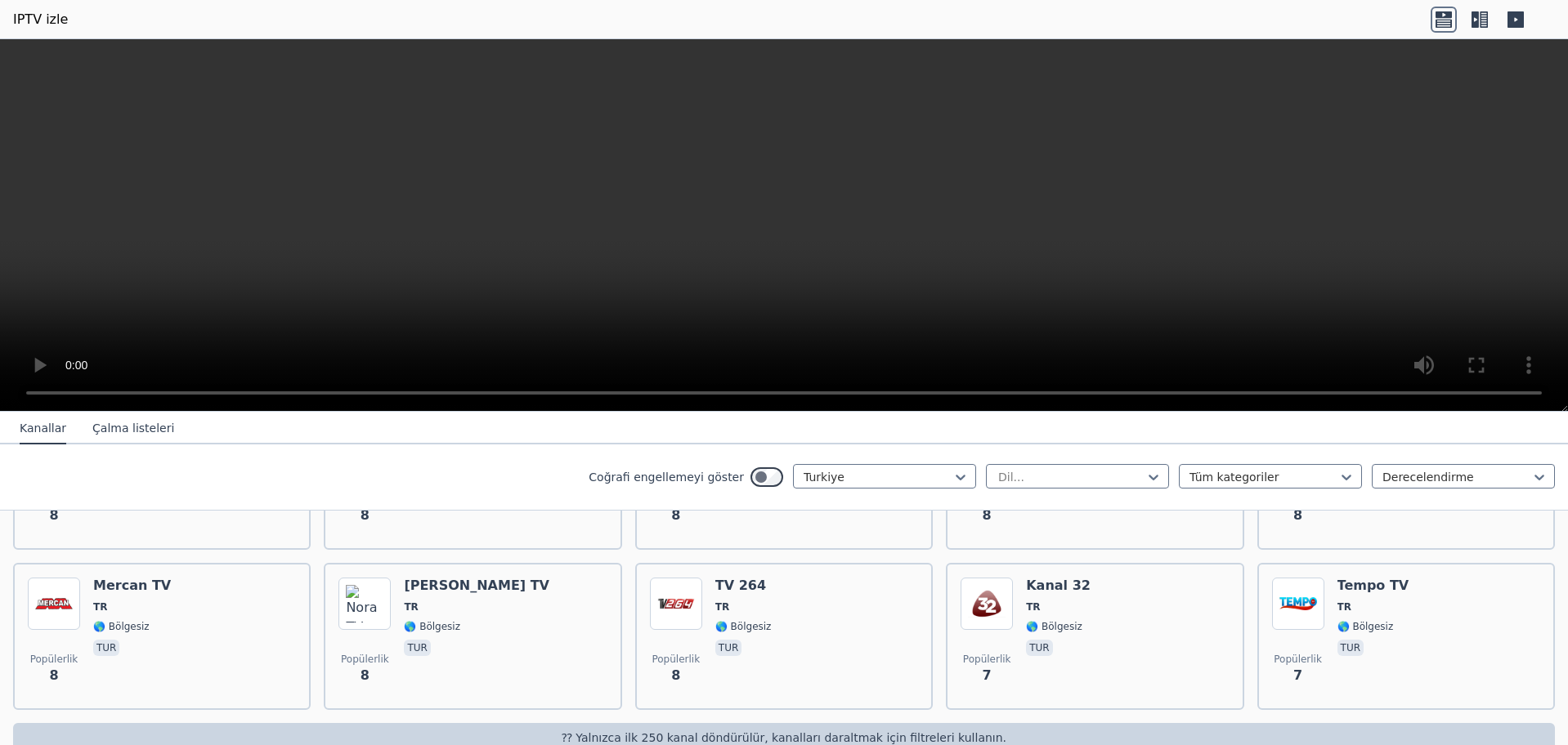
scroll to position [5285, 0]
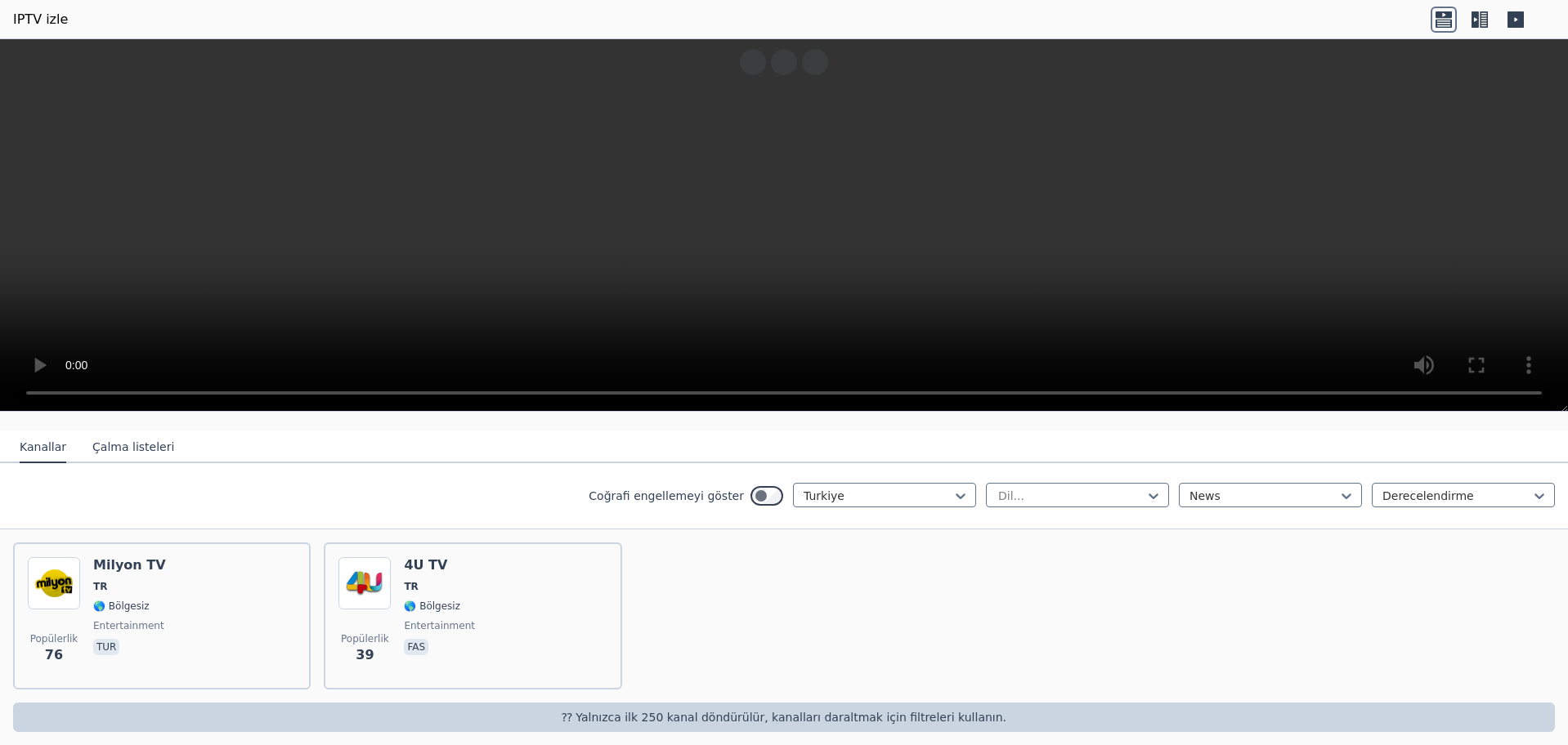
scroll to position [961, 0]
